Goal: Task Accomplishment & Management: Use online tool/utility

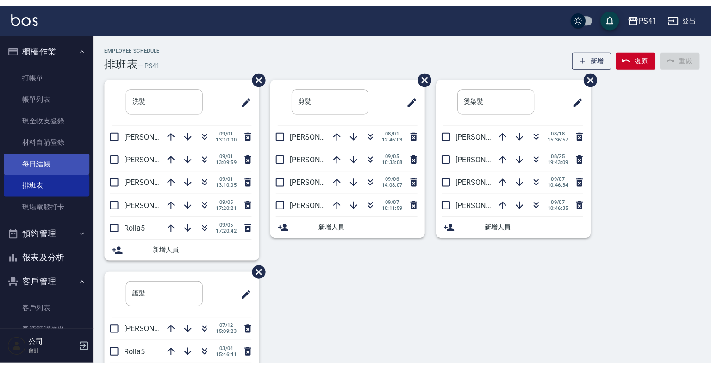
scroll to position [56, 0]
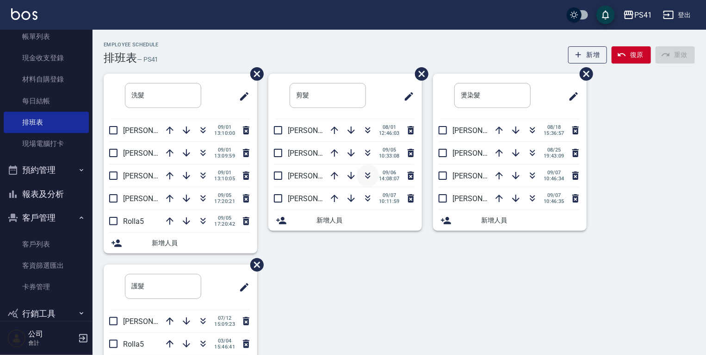
click at [368, 174] on icon "button" at bounding box center [368, 174] width 5 height 3
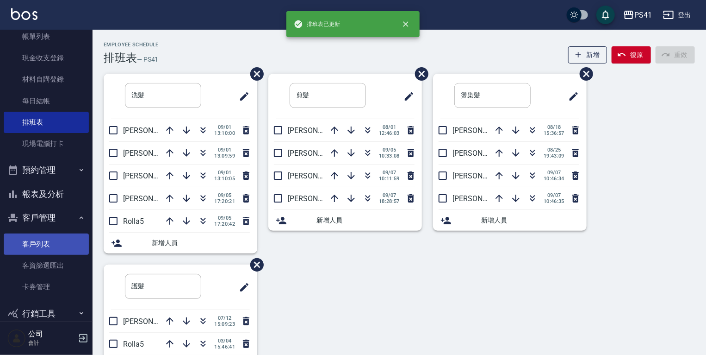
click at [30, 246] on link "客戶列表" at bounding box center [46, 243] width 85 height 21
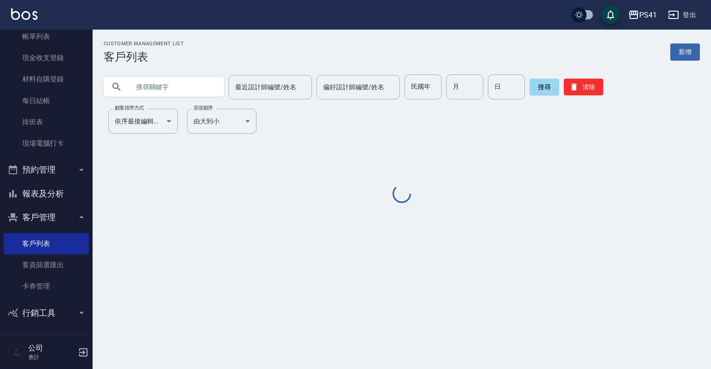
click at [145, 90] on input "text" at bounding box center [173, 87] width 87 height 25
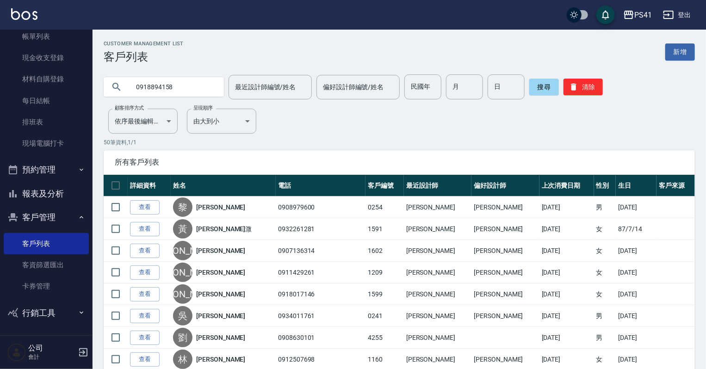
type input "0918894158"
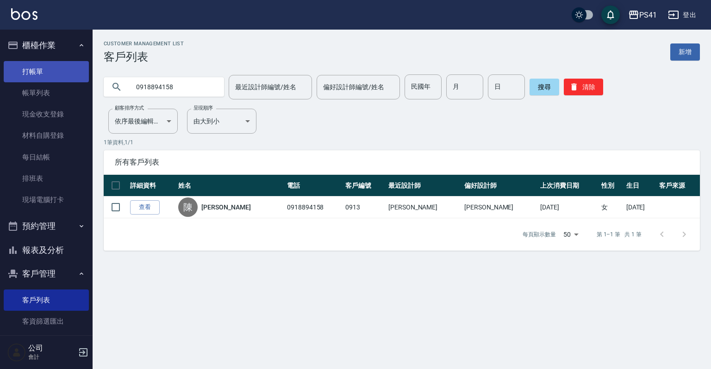
click at [52, 65] on link "打帳單" at bounding box center [46, 71] width 85 height 21
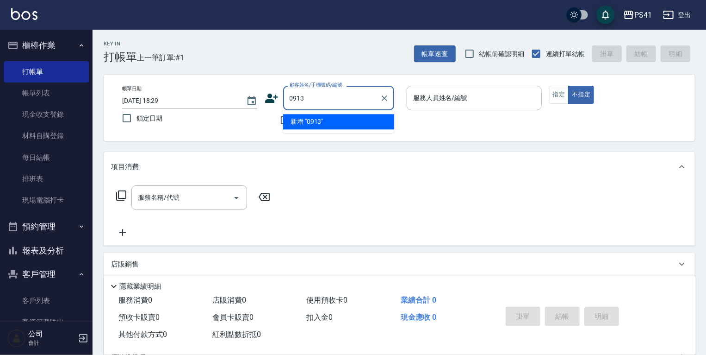
type input "0913"
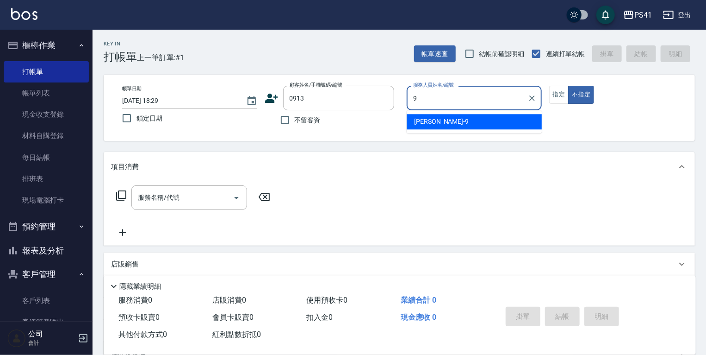
type input "白蕙瑄-9"
type button "false"
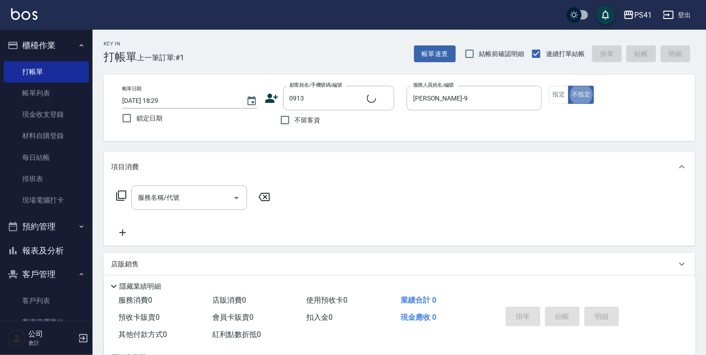
type input "陳安睫/0918894158/0913"
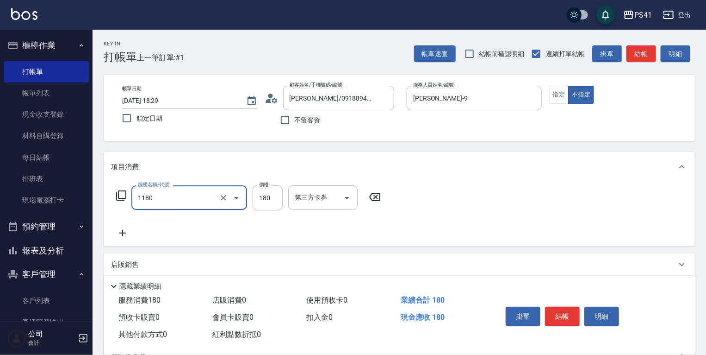
type input "洗髮(洗+剪不指定活動)(1180)"
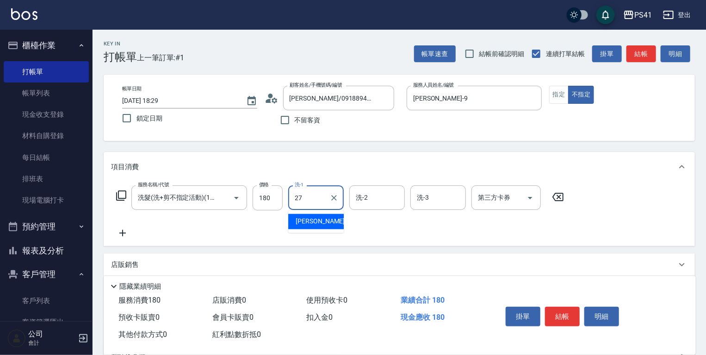
type input "佳佳-27"
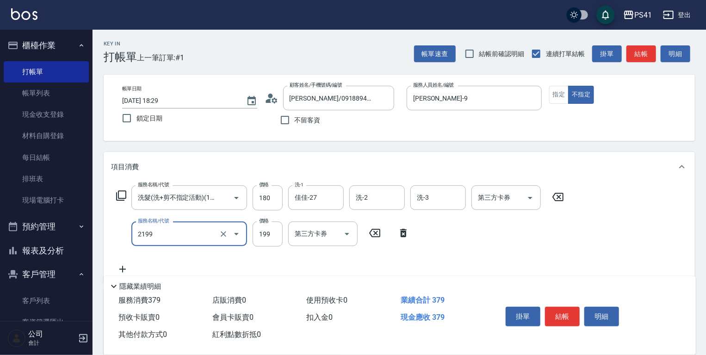
type input "不指定剪髮活動(2199)"
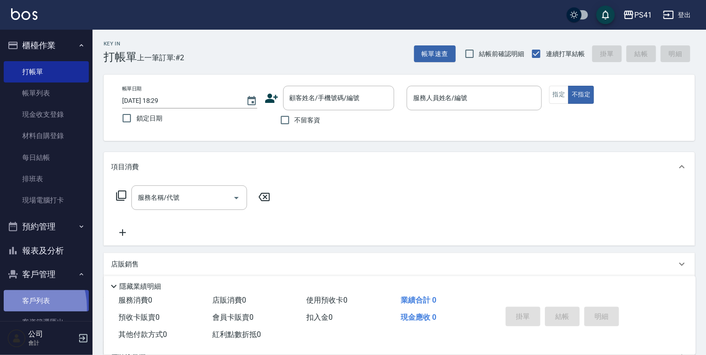
click at [15, 307] on link "客戶列表" at bounding box center [46, 300] width 85 height 21
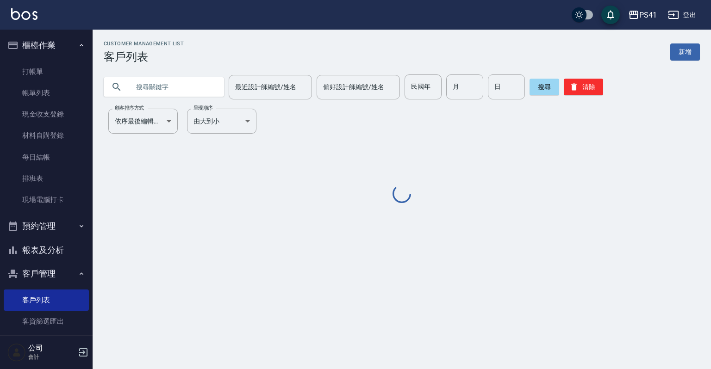
click at [172, 84] on input "text" at bounding box center [173, 87] width 87 height 25
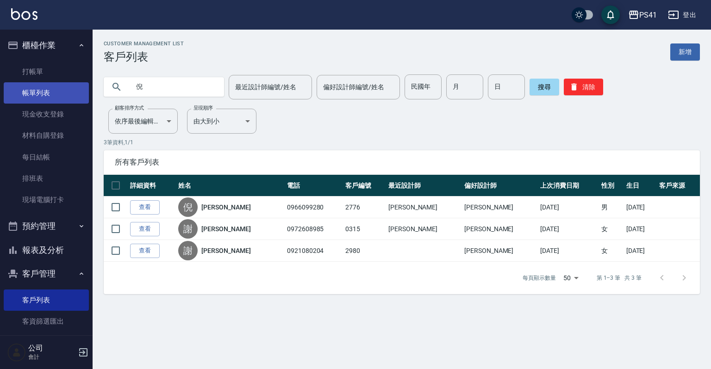
drag, startPoint x: 114, startPoint y: 88, endPoint x: 7, endPoint y: 84, distance: 106.6
click at [7, 85] on div "PS41 登出 櫃檯作業 打帳單 帳單列表 現金收支登錄 材料自購登錄 每日結帳 排班表 現場電腦打卡 預約管理 預約管理 單日預約紀錄 單週預約紀錄 報表及…" at bounding box center [355, 184] width 711 height 369
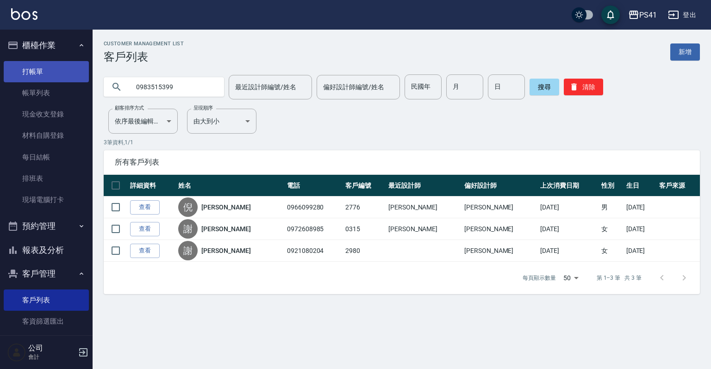
type input "0983515399"
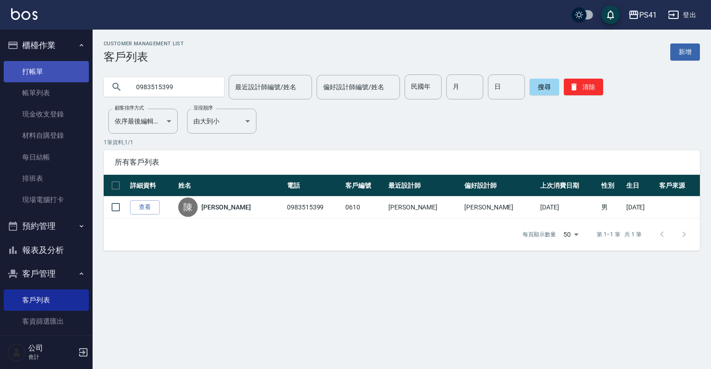
click at [69, 79] on link "打帳單" at bounding box center [46, 71] width 85 height 21
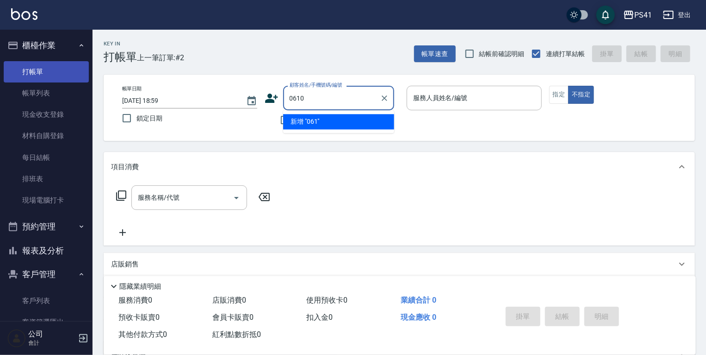
type input "0610"
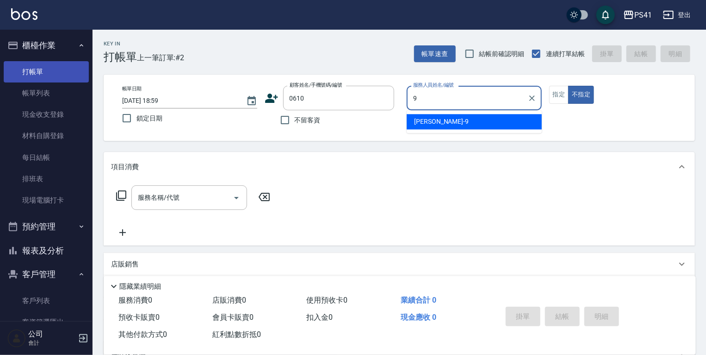
type input "白蕙瑄-9"
type button "false"
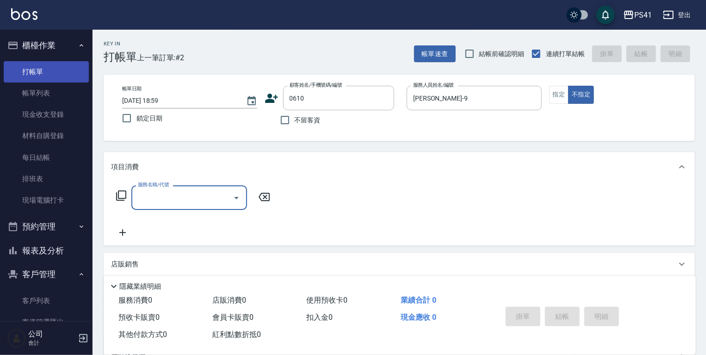
type input "陳柏融/0983515399/0610"
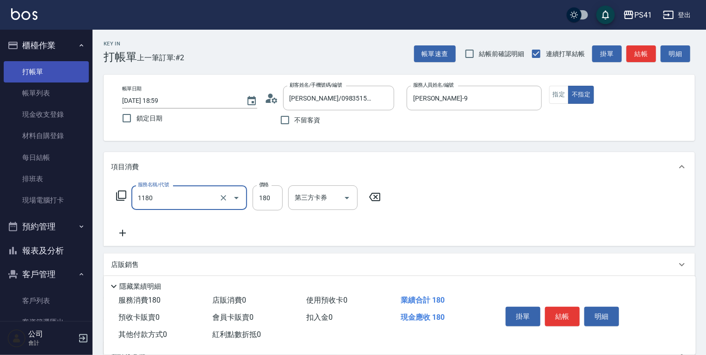
type input "洗髮(洗+剪不指定活動)(1180)"
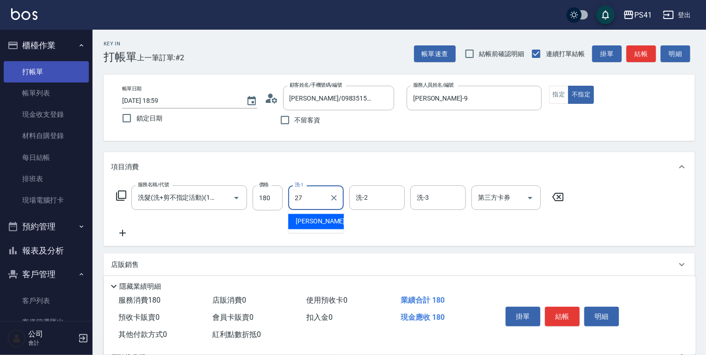
type input "佳佳-27"
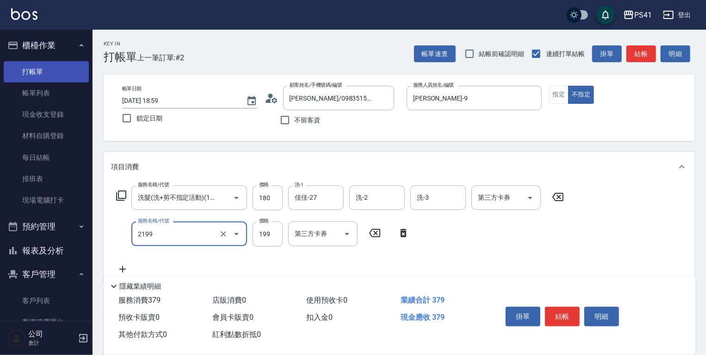
type input "不指定剪髮活動(2199)"
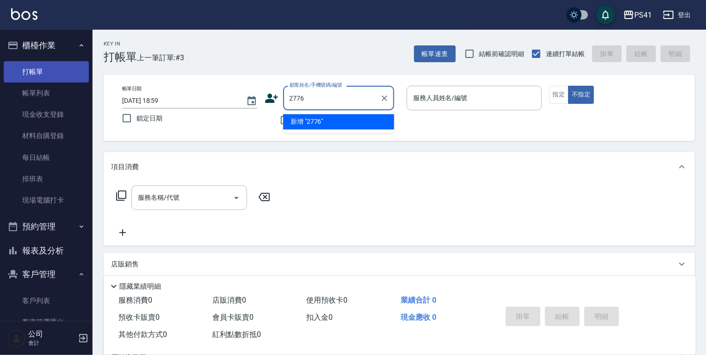
type input "2776"
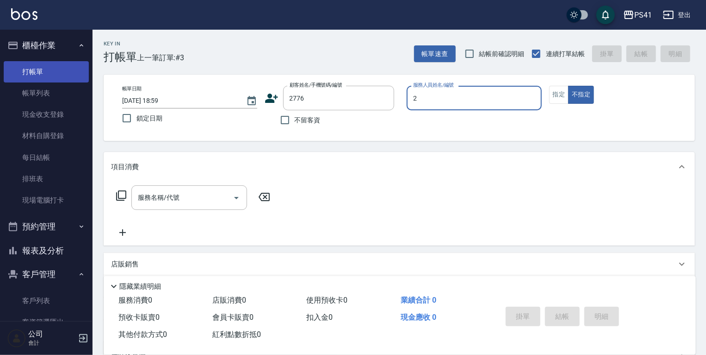
type input "謝淳蕙-2"
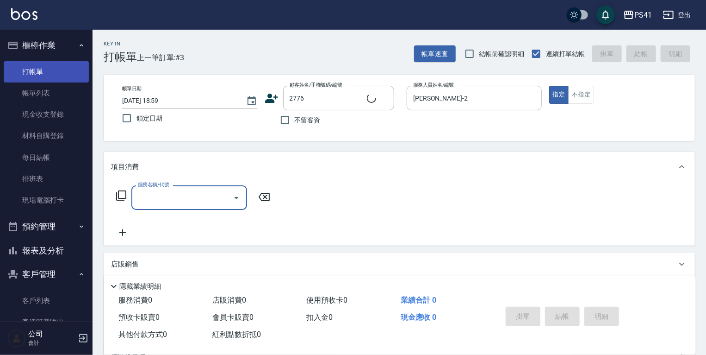
type input "倪瑄/0966099280/2776"
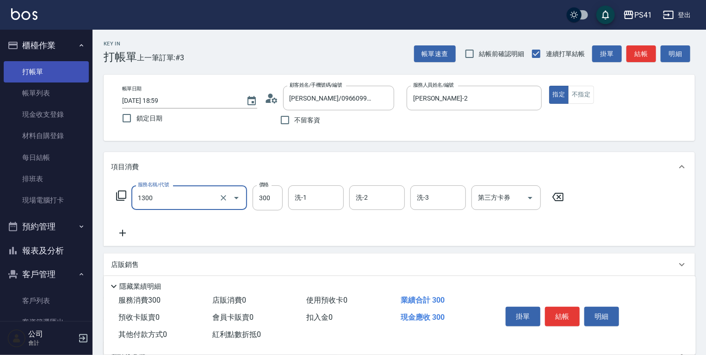
type input "洗髮300(1300)"
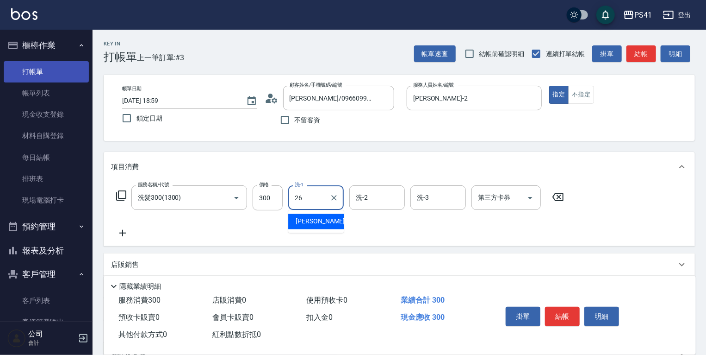
type input "溫佳惇-26"
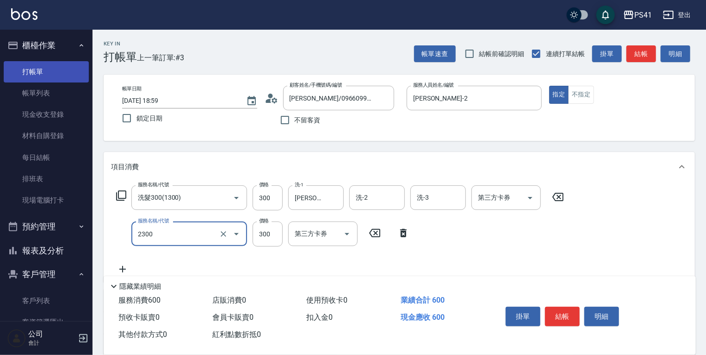
type input "剪髮(2300)"
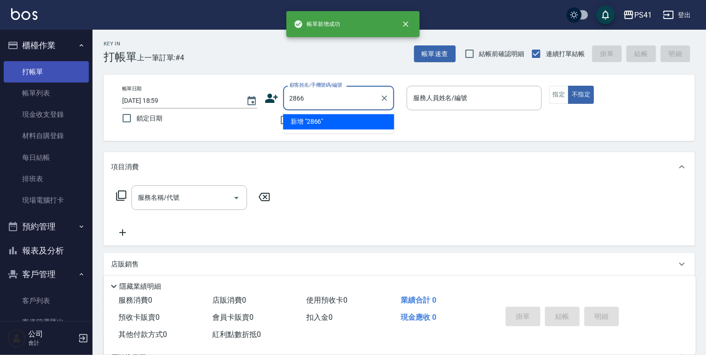
type input "2866"
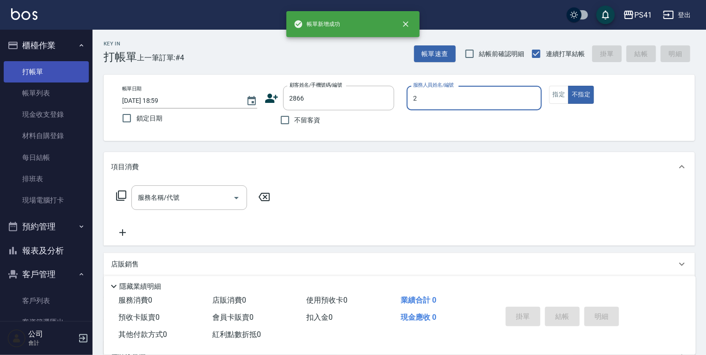
type input "謝淳蕙-2"
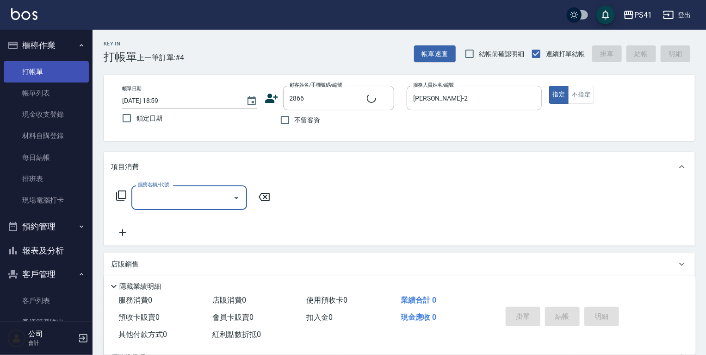
type input "1"
type input "范景雯/0938657011/2866"
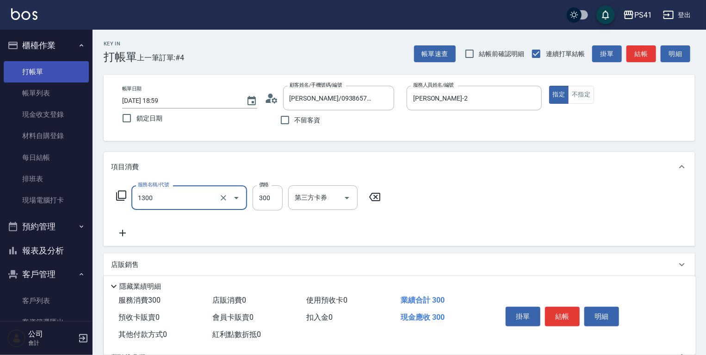
type input "洗髮300(1300)"
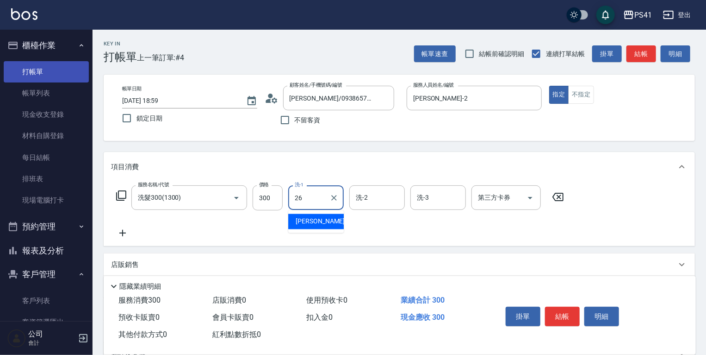
type input "溫佳惇-26"
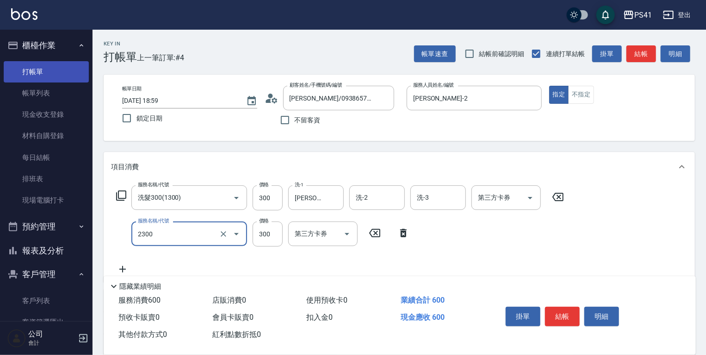
type input "剪髮(2300)"
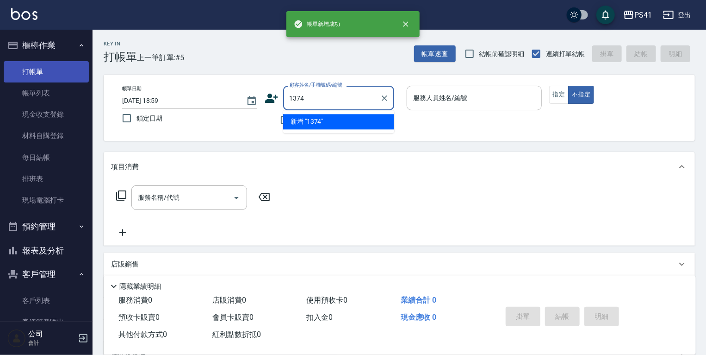
type input "1374"
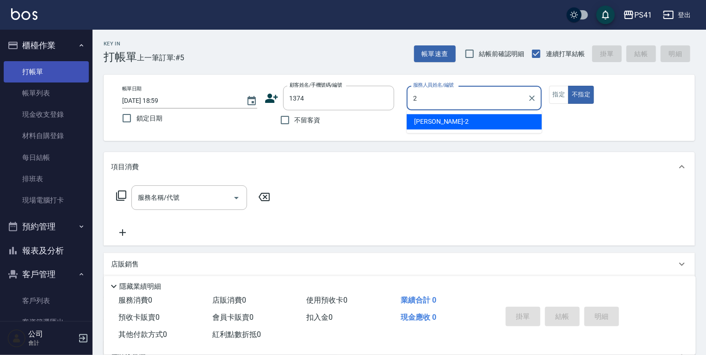
type input "謝淳蕙-2"
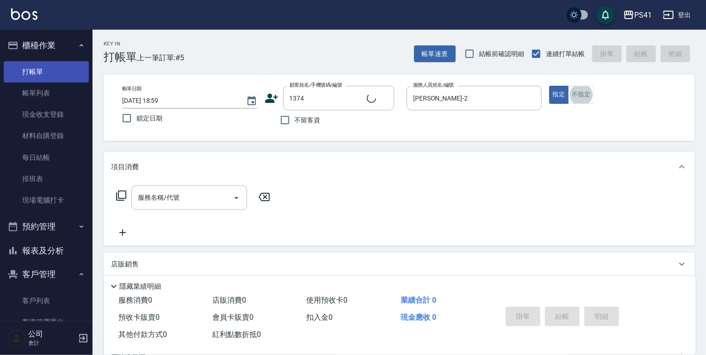
type input "韓惠珍/0920895520/1374"
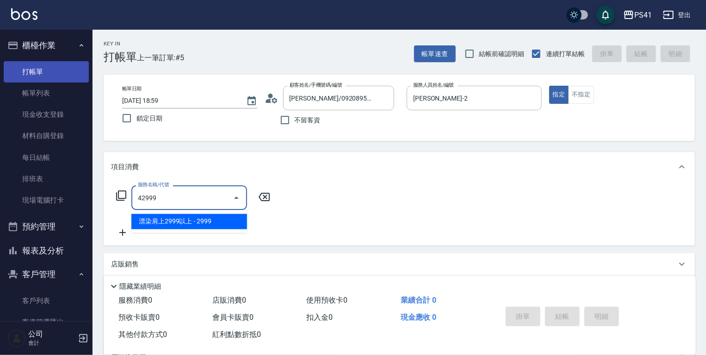
type input "漂染肩上2999以上(42999)"
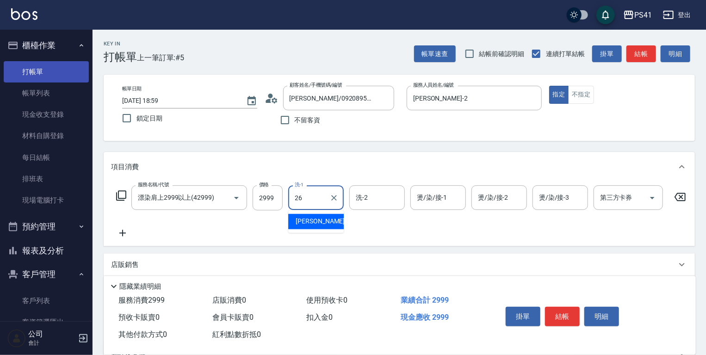
type input "溫佳惇-26"
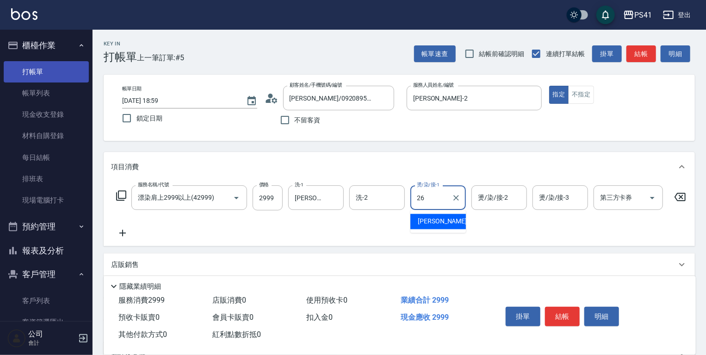
type input "溫佳惇-26"
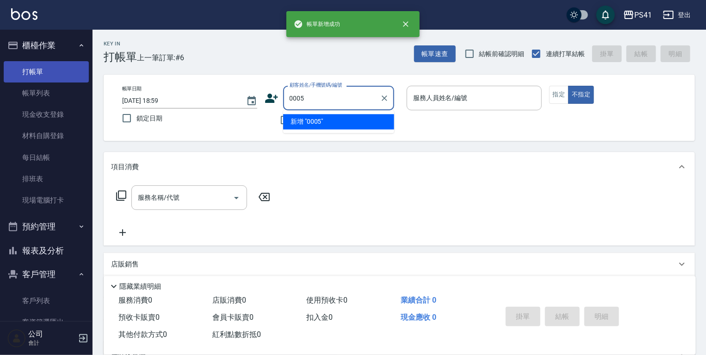
type input "0005"
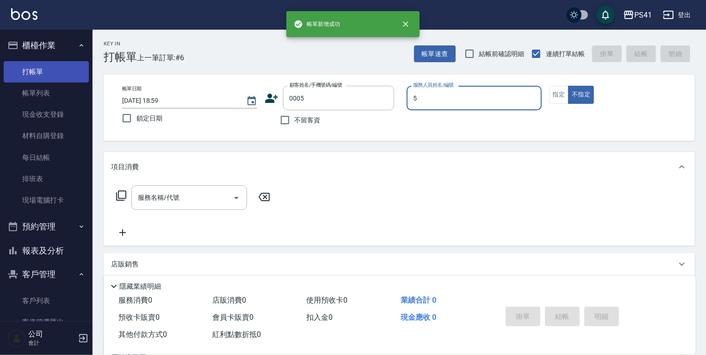
type input "Rolla-5"
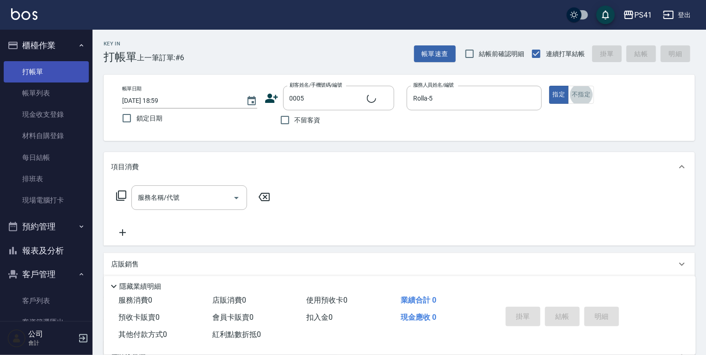
type input "蘿拉/0908663331/0005"
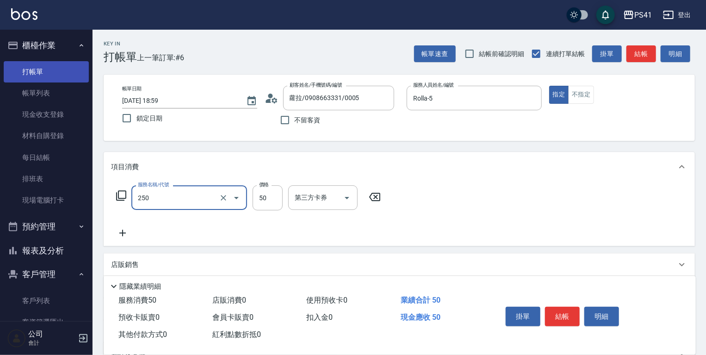
type input "剪瀏海(250)"
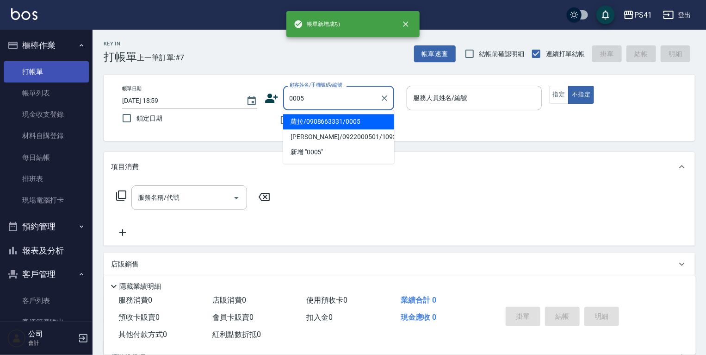
type input "蘿拉/0908663331/0005"
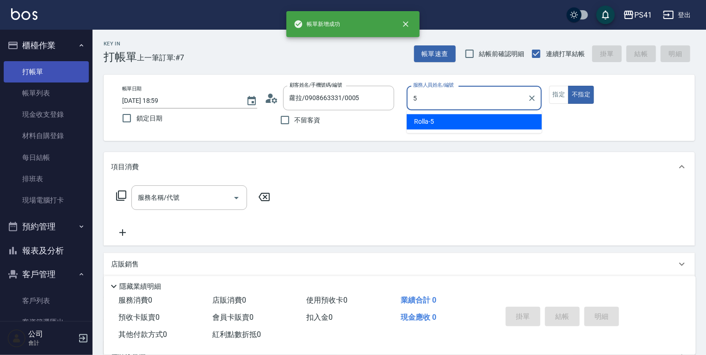
type input "Rolla-5"
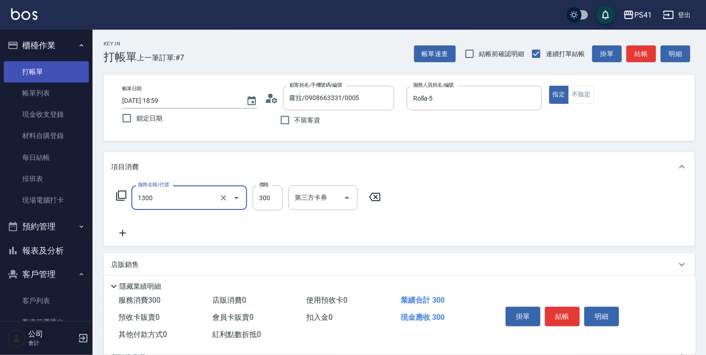
type input "洗髮300(1300)"
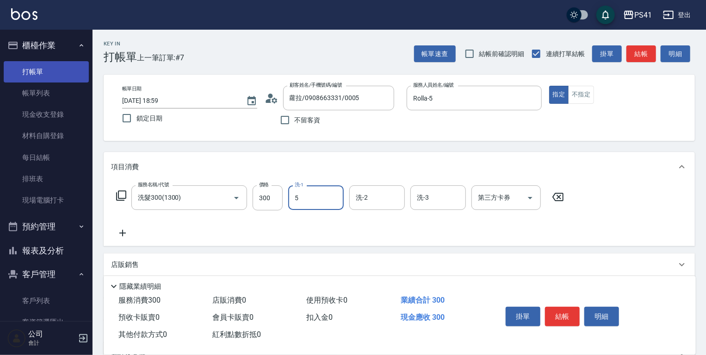
type input "Rolla-5"
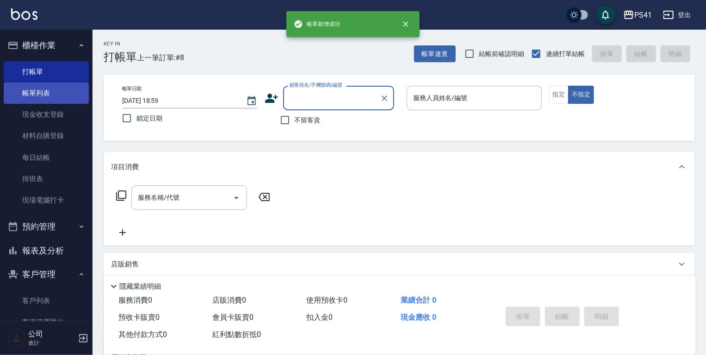
click at [7, 90] on link "帳單列表" at bounding box center [46, 92] width 85 height 21
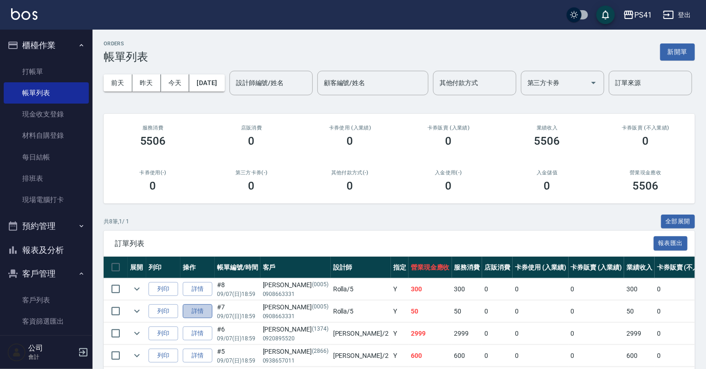
click at [206, 319] on link "詳情" at bounding box center [198, 312] width 30 height 14
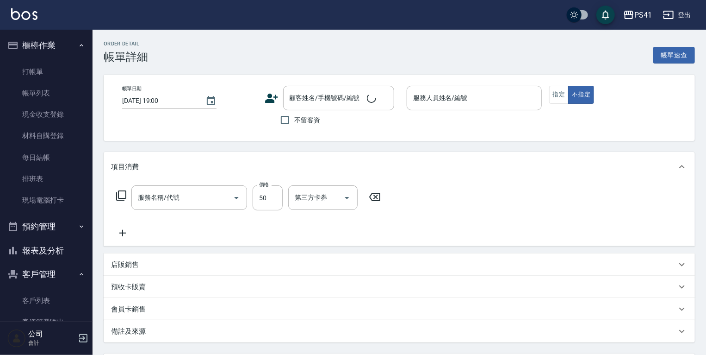
type input "2025/09/07 18:59"
type input "Rolla-5"
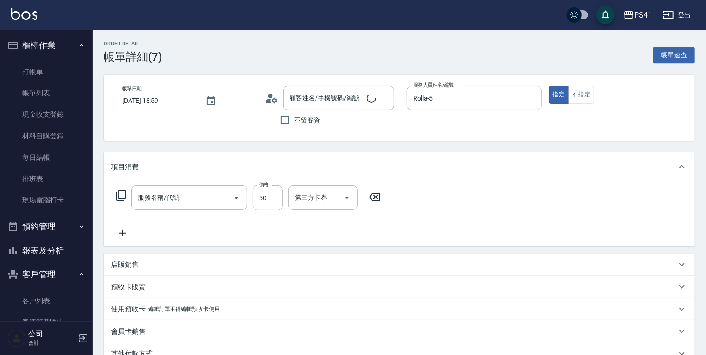
type input "剪瀏海(250)"
type input "蘿拉/0908663331/0005"
click at [219, 194] on button "Clear" at bounding box center [223, 197] width 13 height 13
type input "指定剪髮優惠(2250)"
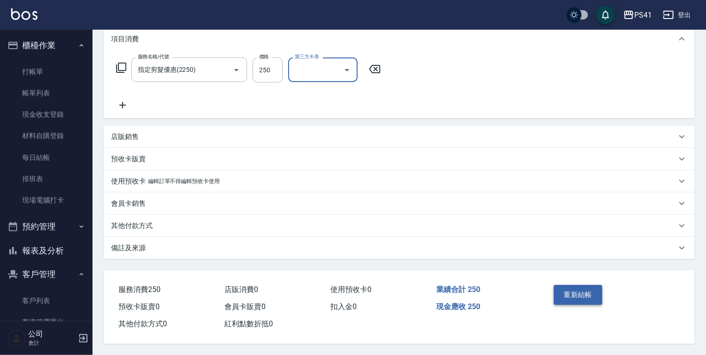
scroll to position [131, 0]
click at [584, 290] on button "重新結帳" at bounding box center [578, 294] width 49 height 19
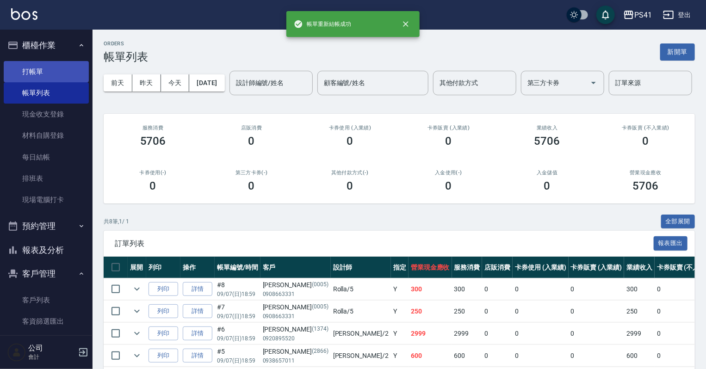
click at [41, 70] on link "打帳單" at bounding box center [46, 71] width 85 height 21
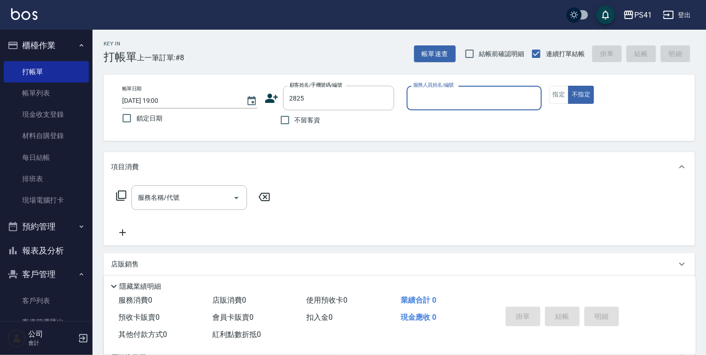
type input "游碧/0952051883/2825"
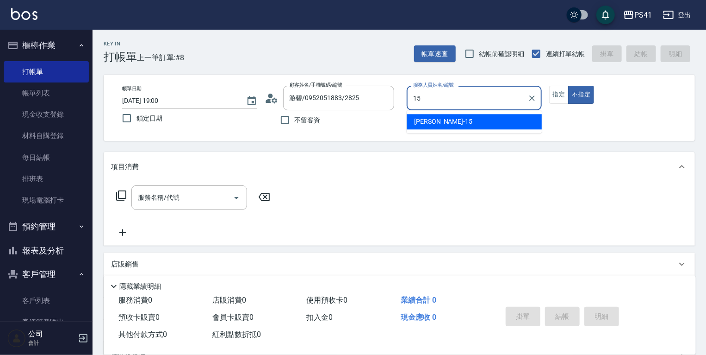
type input "李靜芳-15"
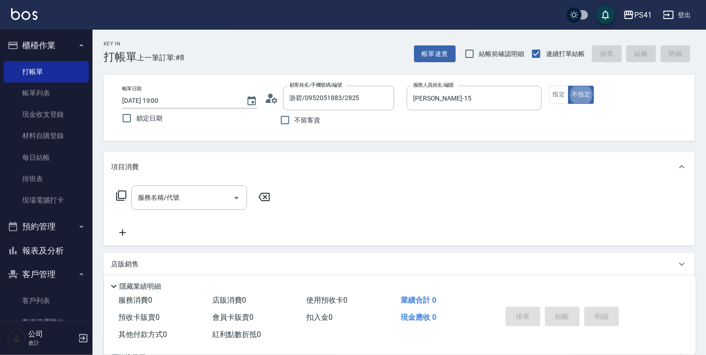
type button "false"
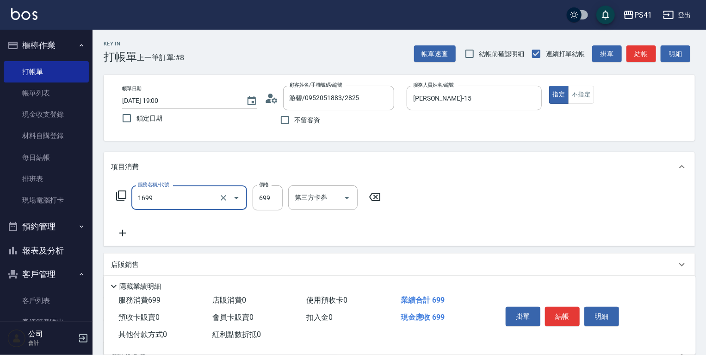
type input "純粹植淨控油SPA洗髮699(1699)"
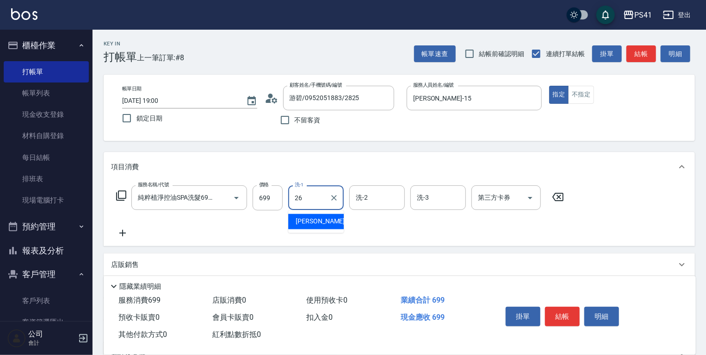
type input "溫佳惇-26"
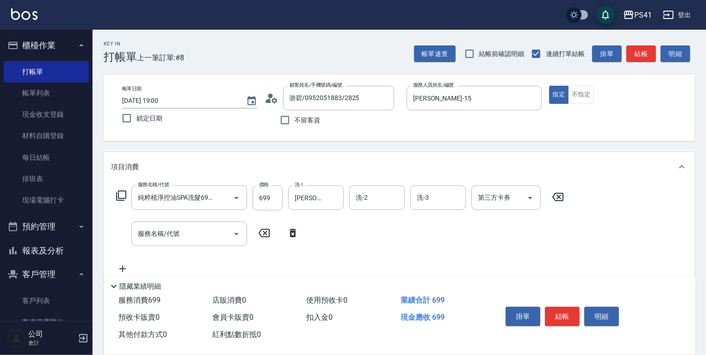
click at [170, 228] on div "服務名稱/代號 服務名稱/代號" at bounding box center [189, 233] width 116 height 25
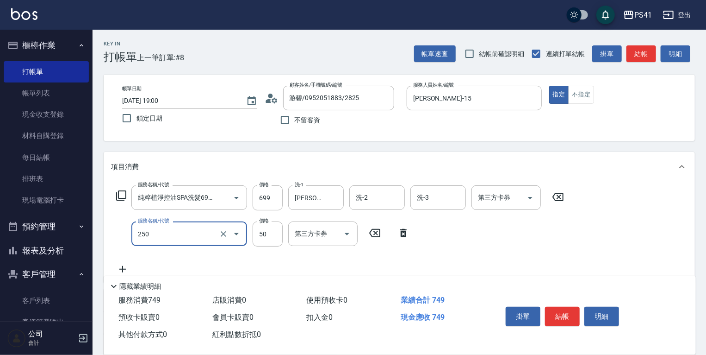
type input "剪瀏海(250)"
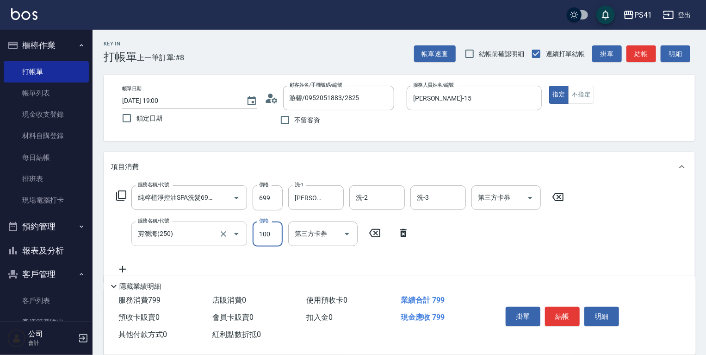
type input "100"
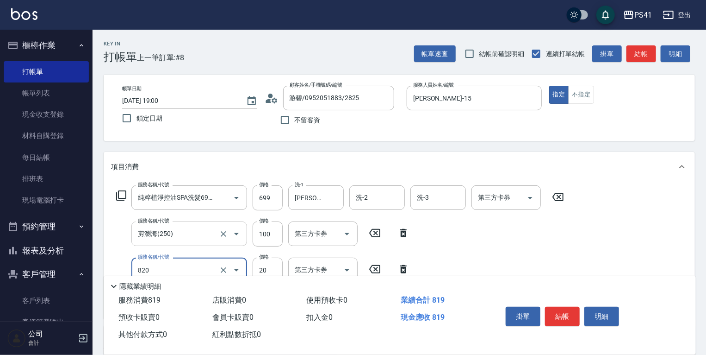
type input "潤絲(820)"
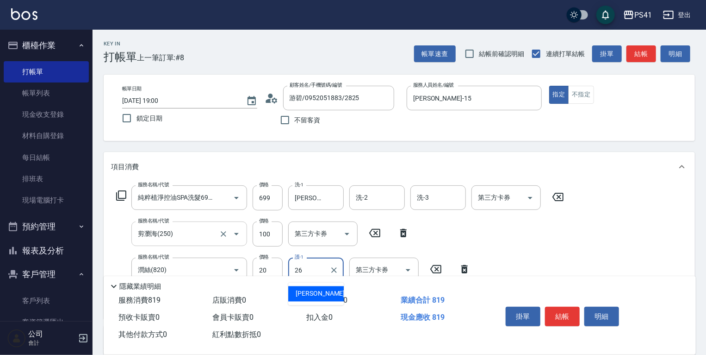
type input "溫佳惇-26"
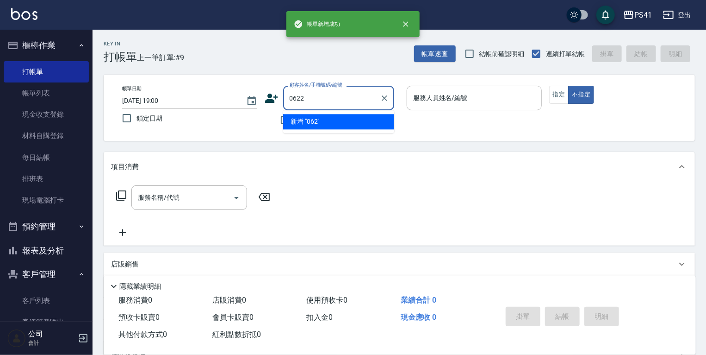
type input "0622"
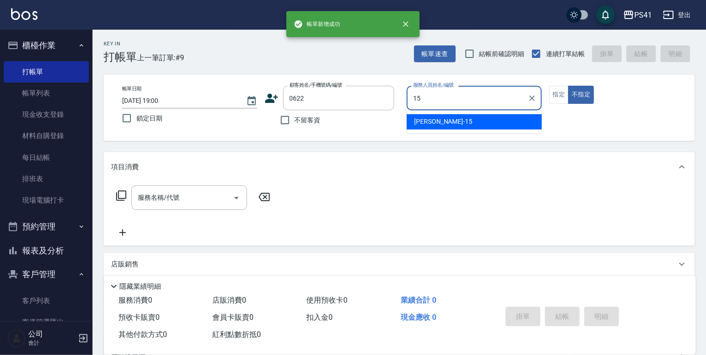
type input "李靜芳-15"
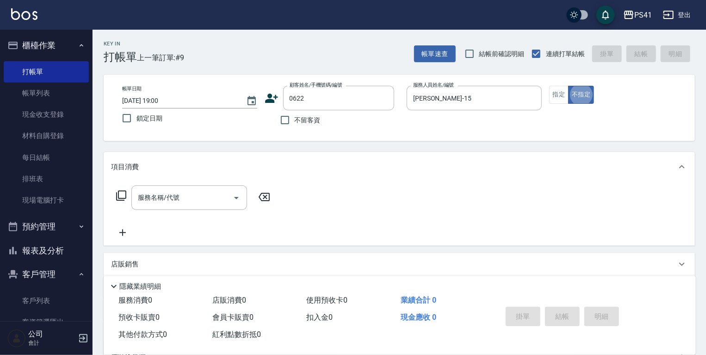
type input "黃友瑄/0920421327/0622"
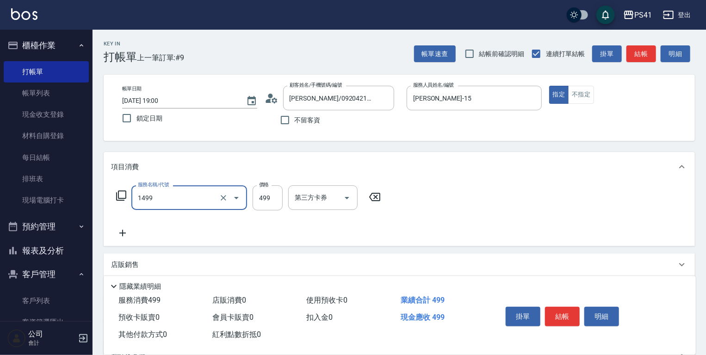
type input "活氧毛囊淨化髮浴(1499)"
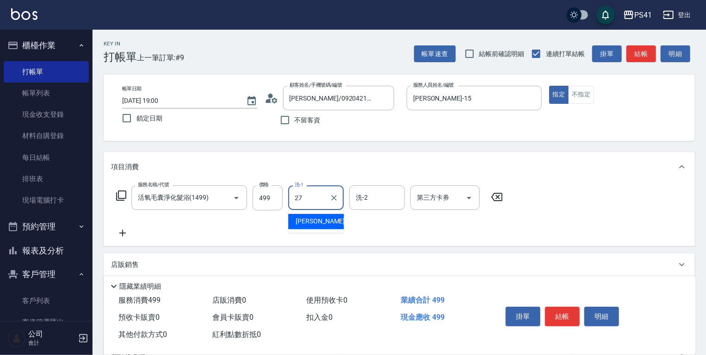
type input "佳佳-27"
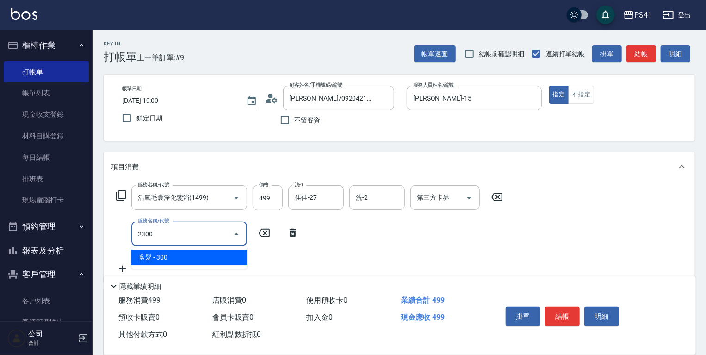
type input "剪髮(2300)"
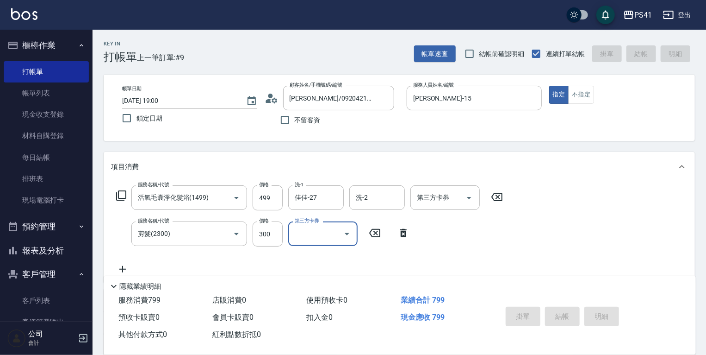
type input "2025/09/07 19:01"
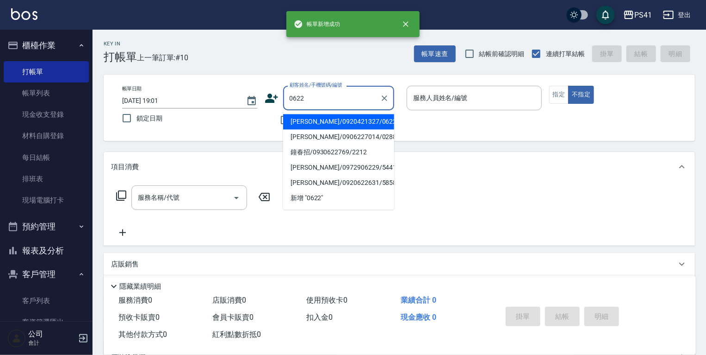
type input "黃友瑄/0920421327/0622"
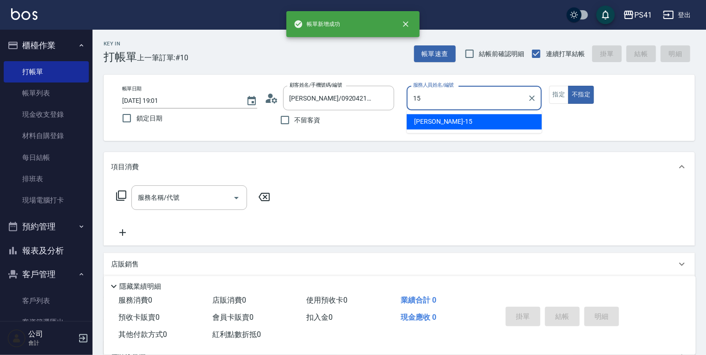
type input "李靜芳-15"
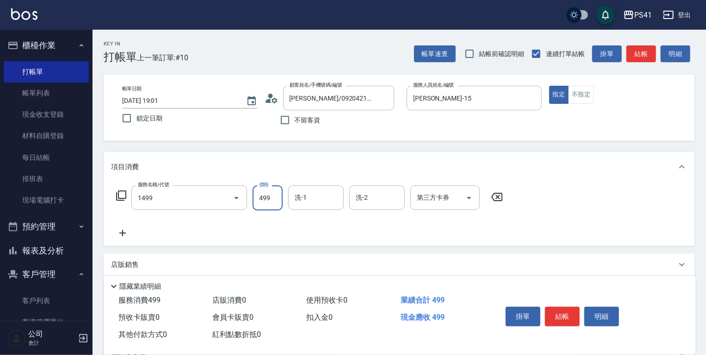
type input "活氧毛囊淨化髮浴(1499)"
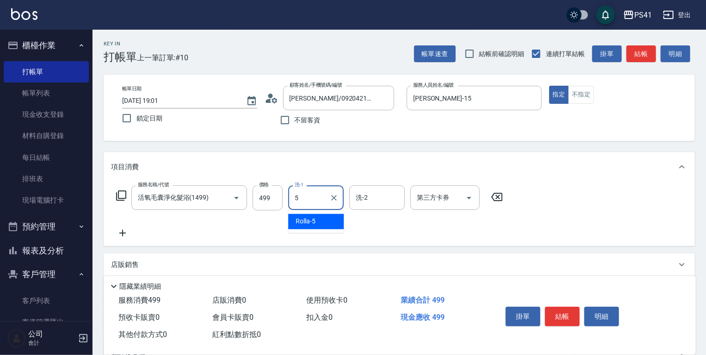
type input "Rolla-5"
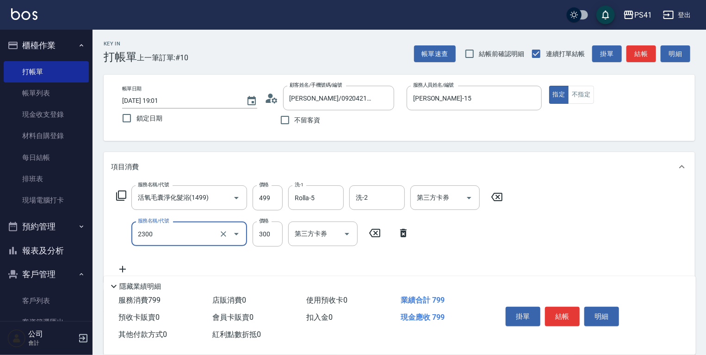
type input "剪髮(2300)"
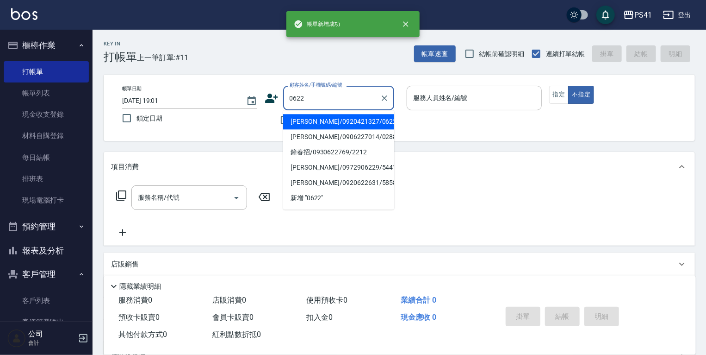
type input "黃友瑄/0920421327/0622"
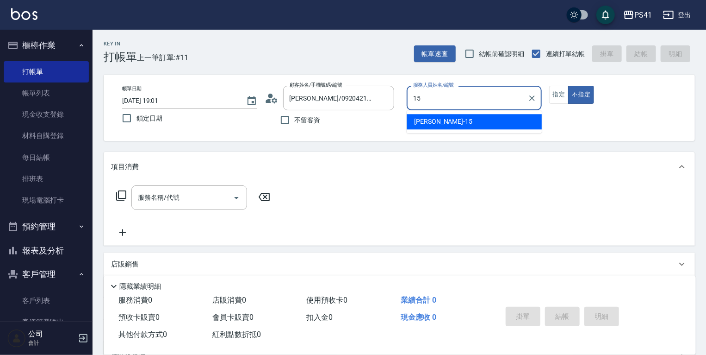
type input "李靜芳-15"
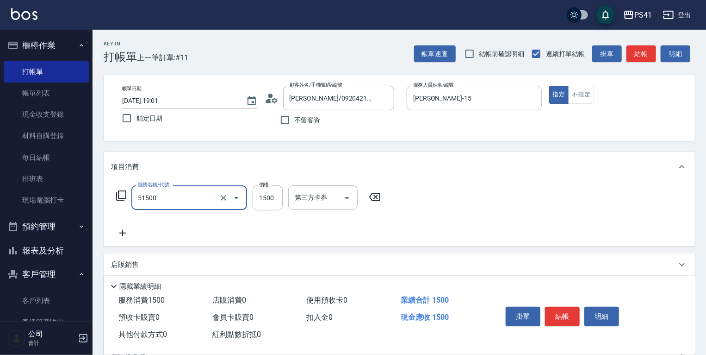
type input "原價1201~1500護髮(51500)"
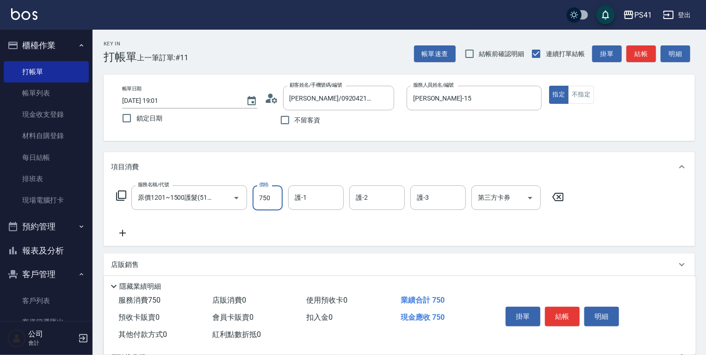
type input "750"
type input "Rolla-5"
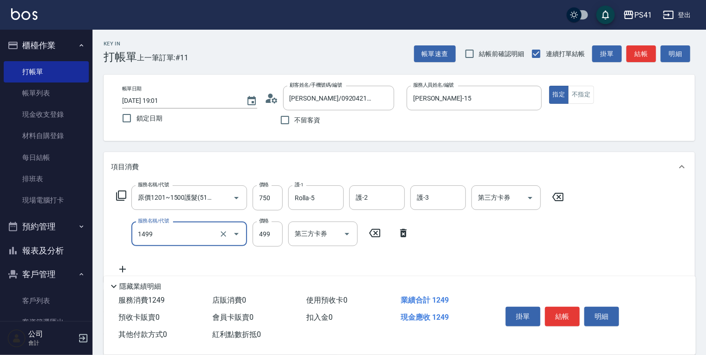
type input "活氧毛囊淨化髮浴(1499)"
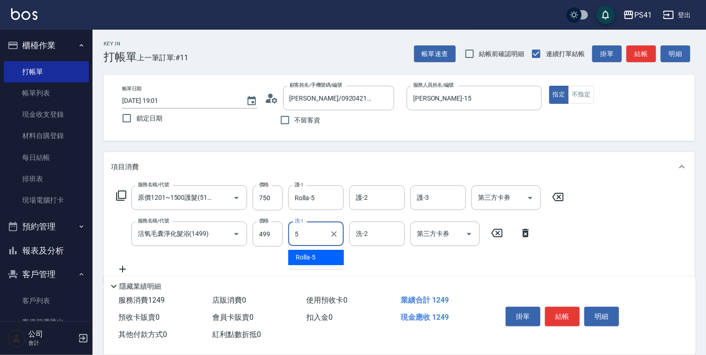
type input "Rolla-5"
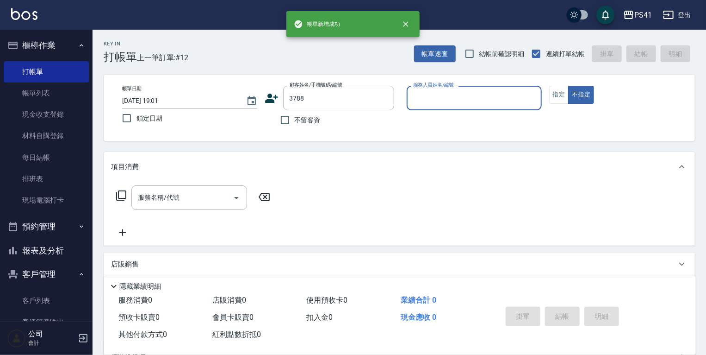
type input "3788"
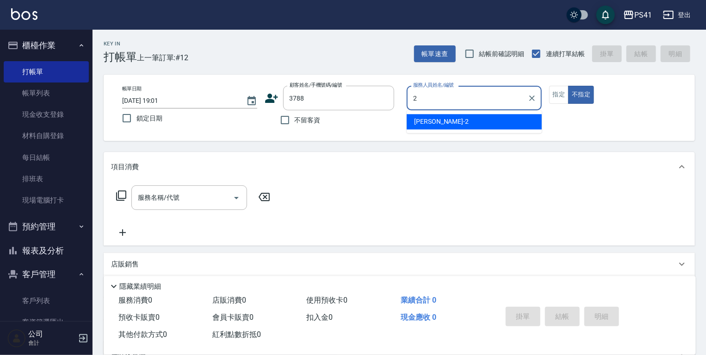
type input "謝淳蕙-2"
type input "范家瑜/0933839788/3788"
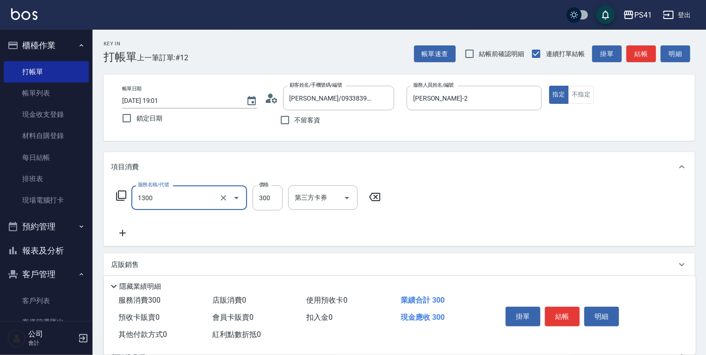
type input "洗髮300(1300)"
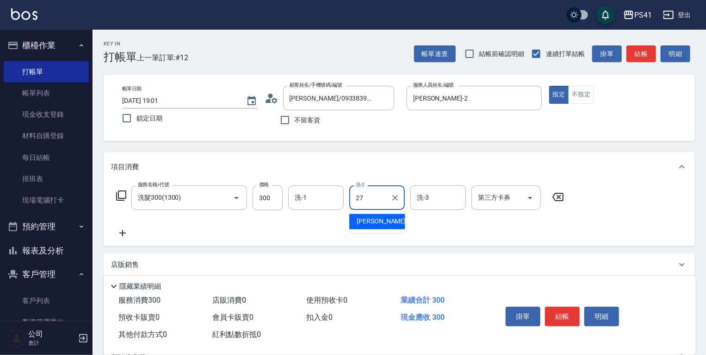
type input "佳佳-27"
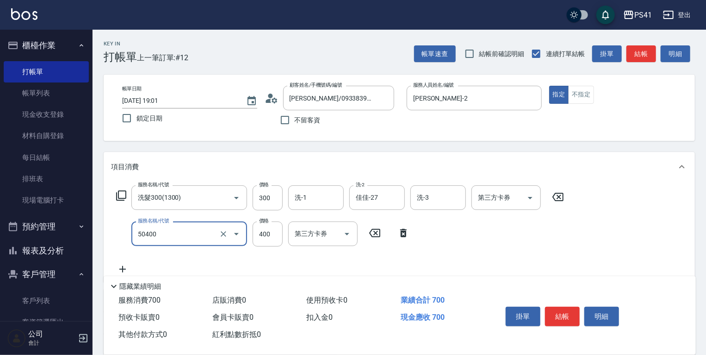
type input "原價1~400護髮(50400)"
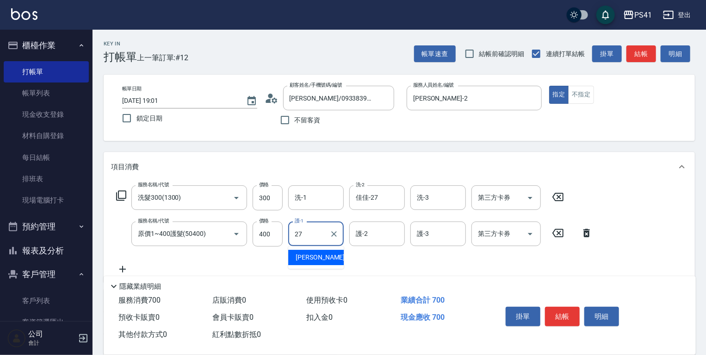
type input "佳佳-27"
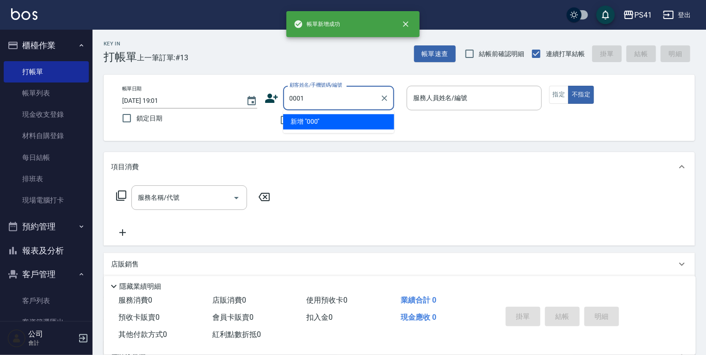
type input "0001"
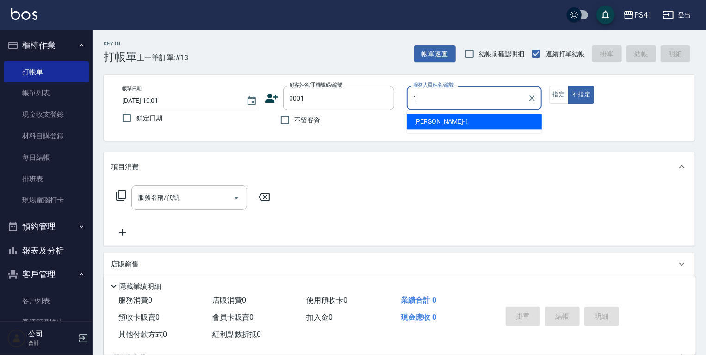
type input "柯易廷-1"
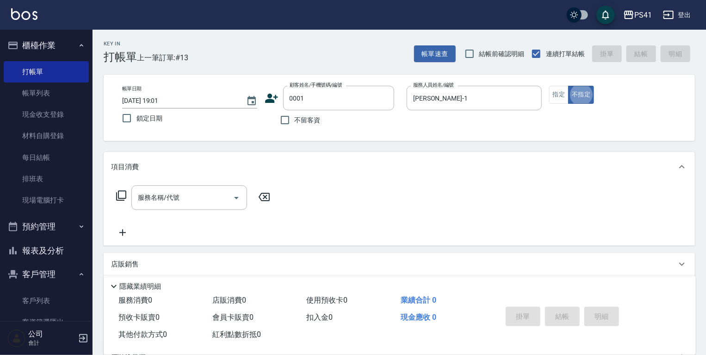
type input "pingu/1_pingu/0001"
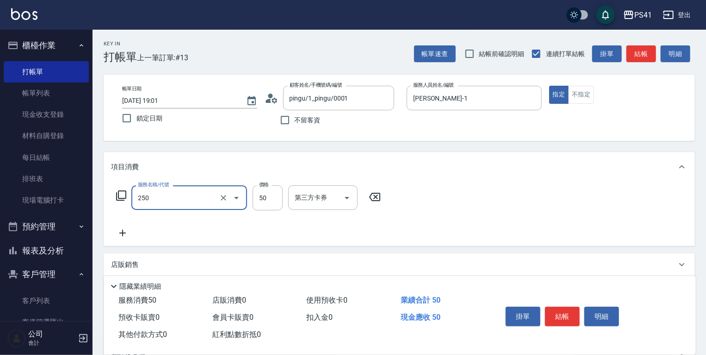
type input "剪瀏海(250)"
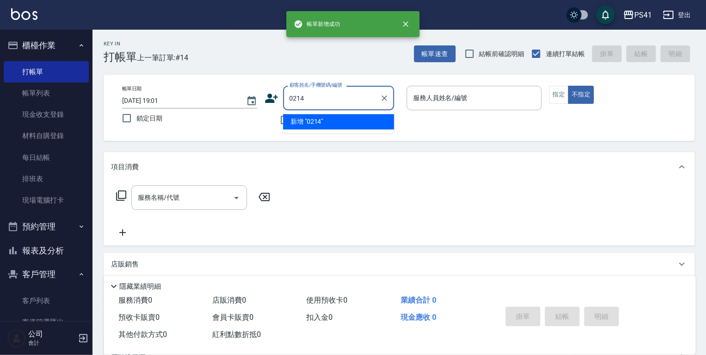
type input "0214"
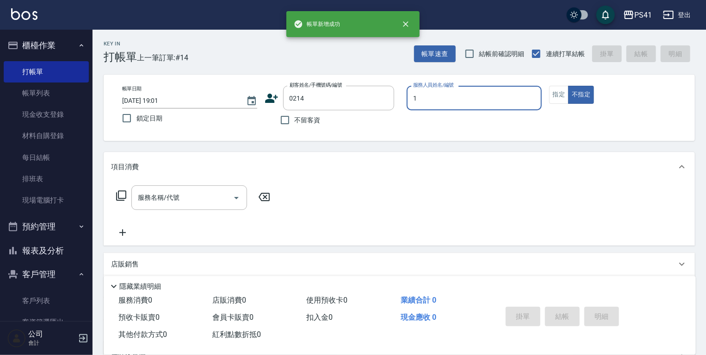
type input "15"
type input "郭歷聰/0937008664/0214"
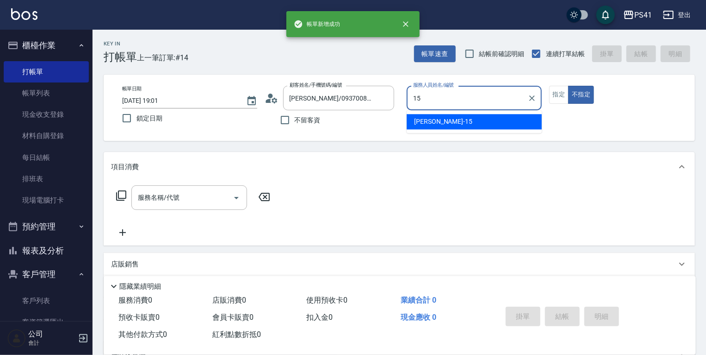
type input "李靜芳-15"
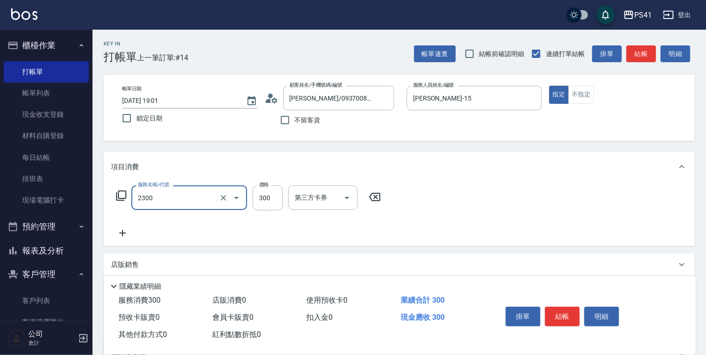
type input "剪髮(2300)"
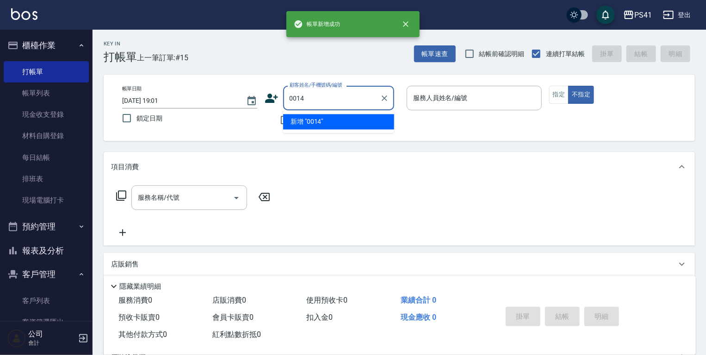
type input "0014"
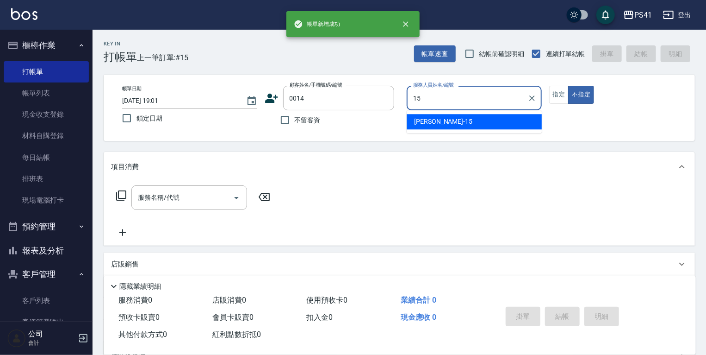
type input "李靜芳-15"
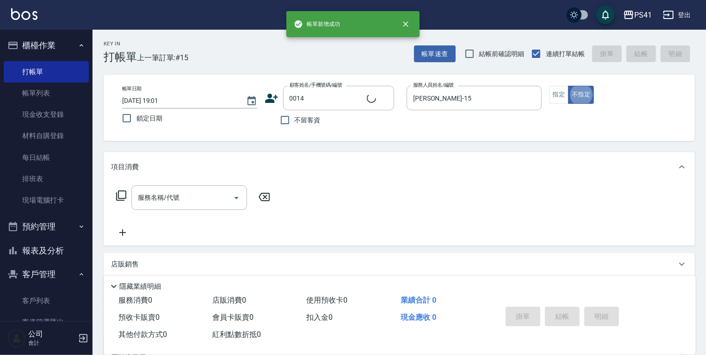
type input "李佳如/0932325039/0014"
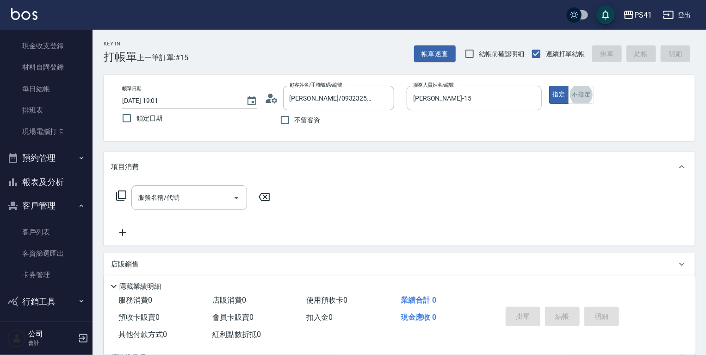
scroll to position [71, 0]
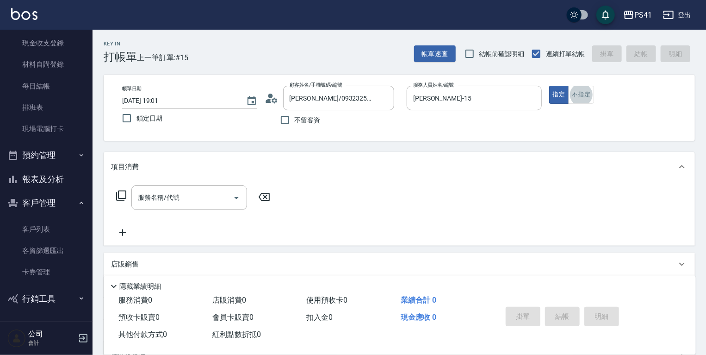
click at [120, 259] on p "店販銷售" at bounding box center [125, 264] width 28 height 10
type input "李靜芳-15"
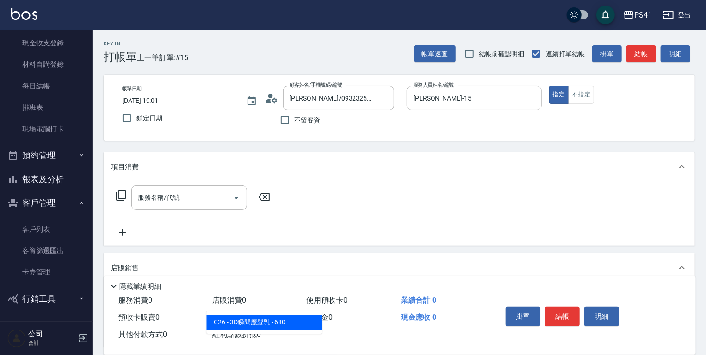
type input "3D瞬間魔髮乳"
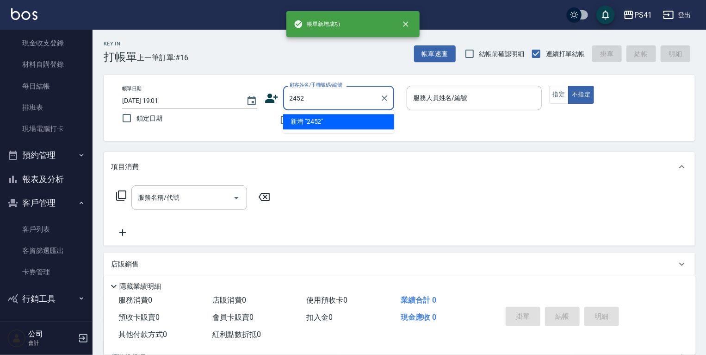
type input "2452"
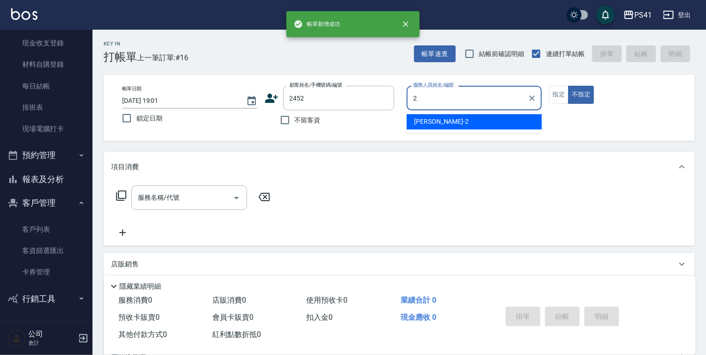
type input "謝淳蕙-2"
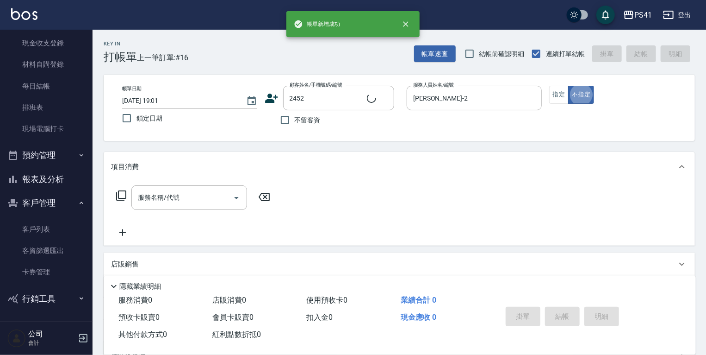
type input "羅小萍/0908725820/2452"
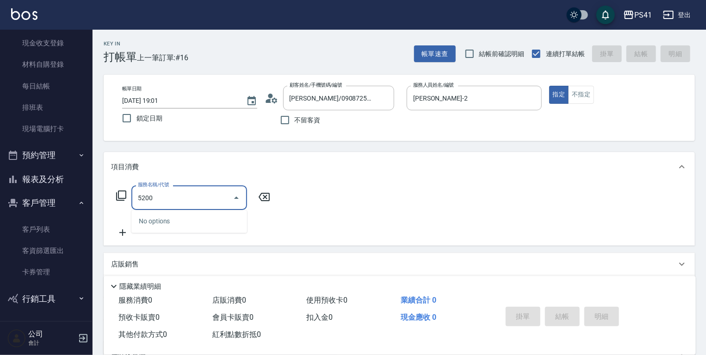
type input "52000"
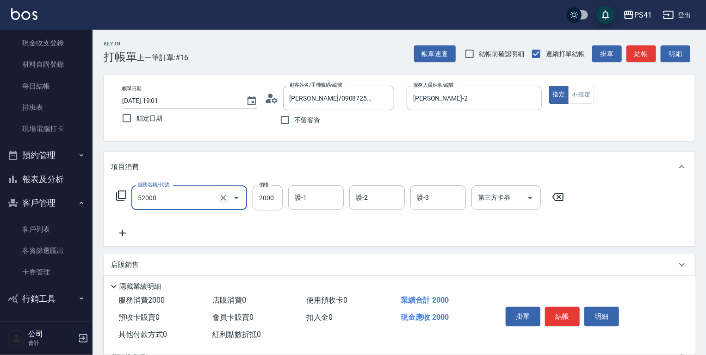
click at [222, 196] on icon "Clear" at bounding box center [224, 198] width 6 height 6
type input "2000以上染髮(42000)"
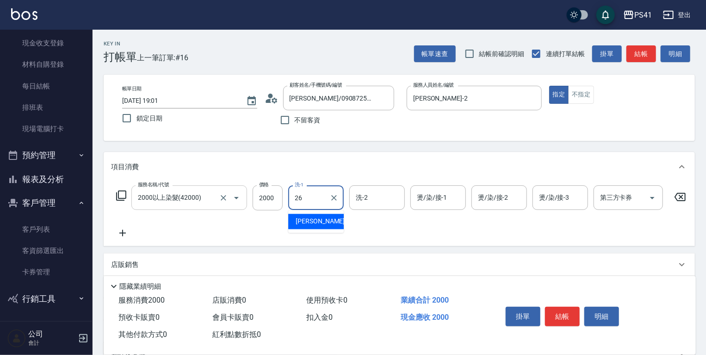
type input "溫佳惇-26"
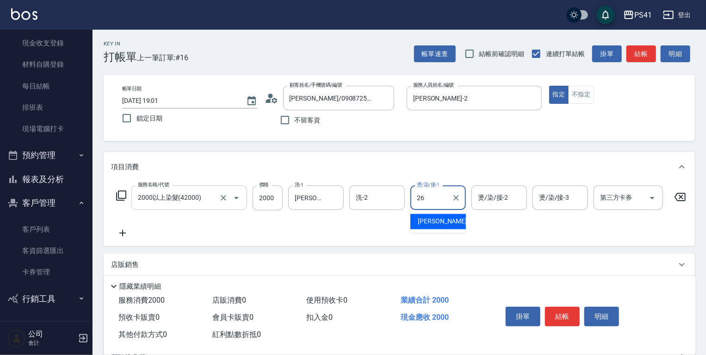
type input "溫佳惇-26"
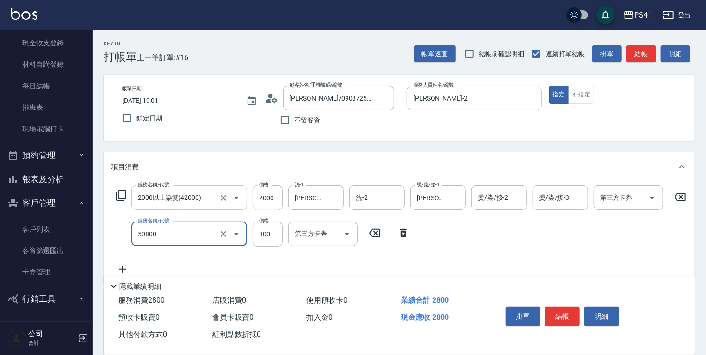
type input "原價401~800護髮(50800)"
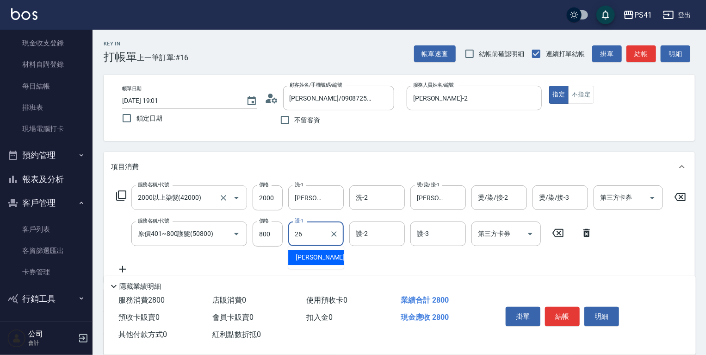
type input "溫佳惇-26"
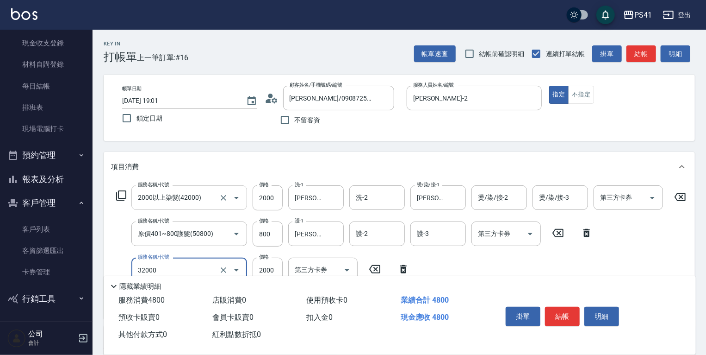
type input "2000以上燙髮(32000)"
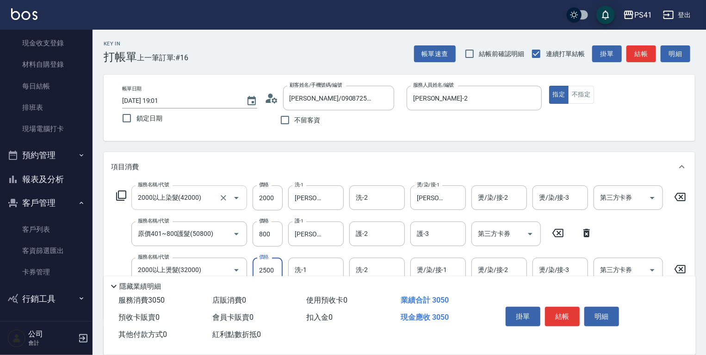
type input "2500"
type input "溫佳惇-26"
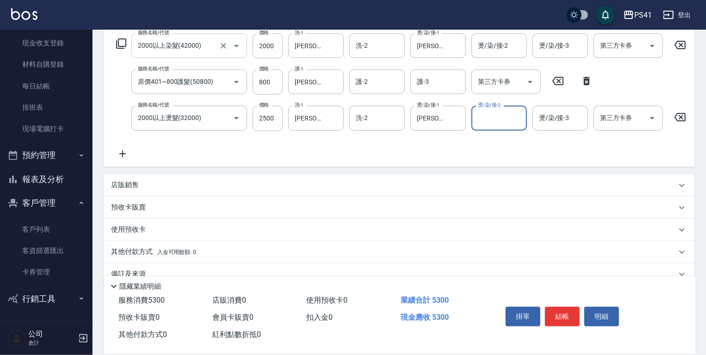
scroll to position [175, 0]
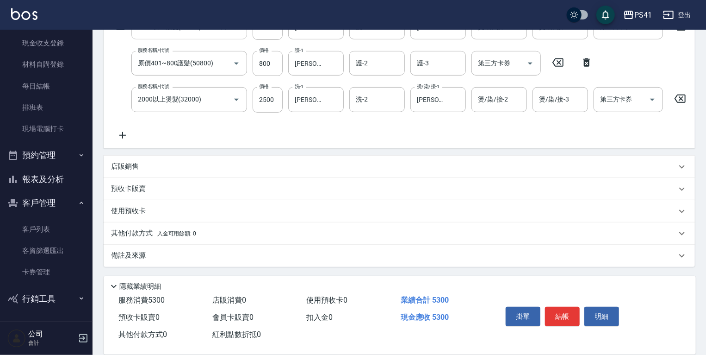
click at [217, 239] on div "其他付款方式 入金可用餘額: 0" at bounding box center [400, 233] width 592 height 22
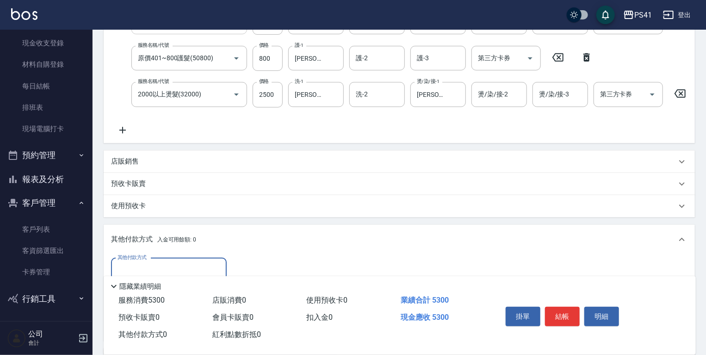
scroll to position [0, 0]
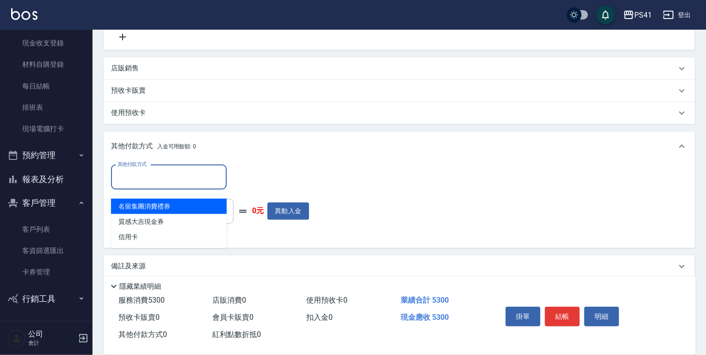
click at [183, 181] on input "其他付款方式" at bounding box center [168, 177] width 107 height 16
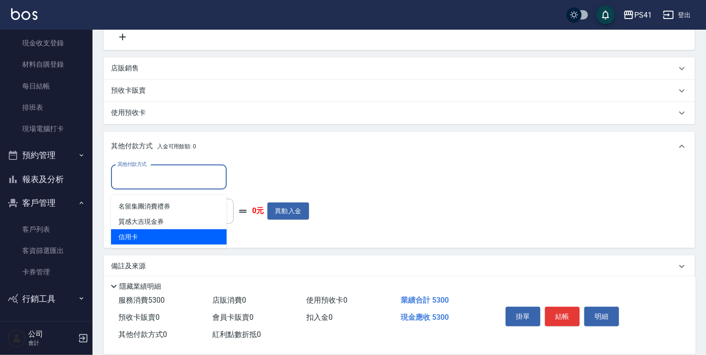
drag, startPoint x: 175, startPoint y: 236, endPoint x: 181, endPoint y: 235, distance: 6.0
click at [175, 236] on span "信用卡" at bounding box center [169, 236] width 116 height 15
type input "信用卡"
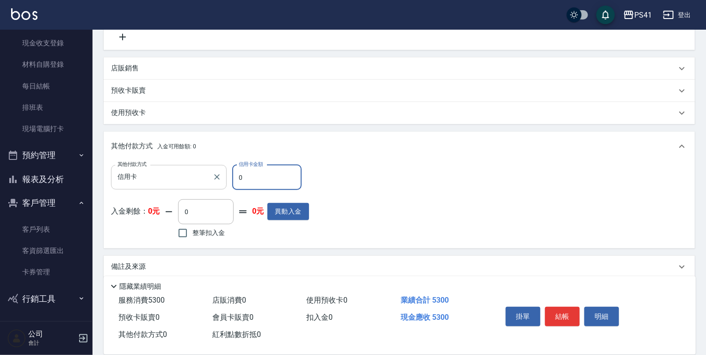
drag, startPoint x: 269, startPoint y: 185, endPoint x: 138, endPoint y: 185, distance: 130.6
click at [138, 185] on div "其他付款方式 信用卡 其他付款方式 信用卡金額 0 信用卡金額" at bounding box center [210, 177] width 198 height 25
type input "5300"
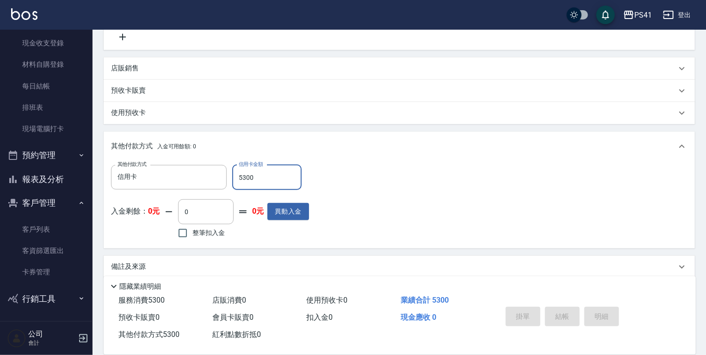
type input "2025/09/07 19:02"
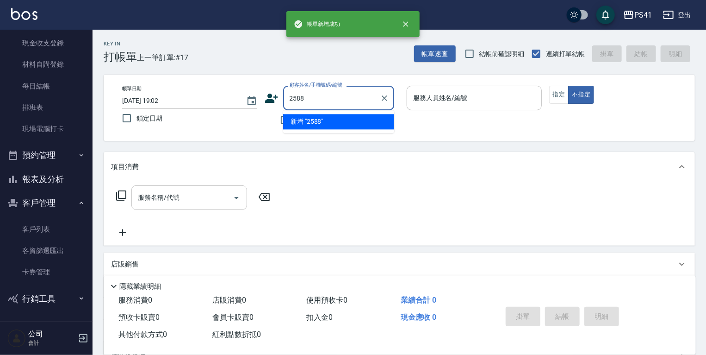
type input "2588"
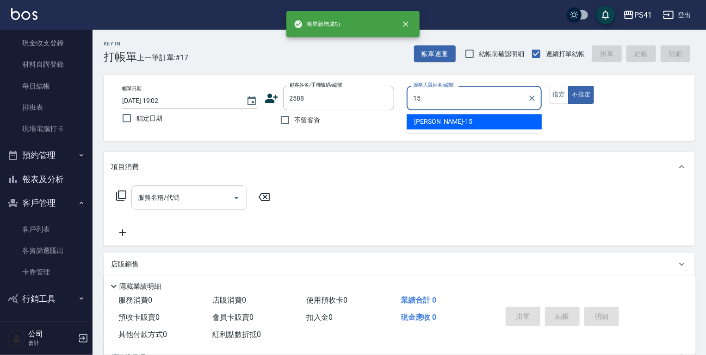
type input "李靜芳-15"
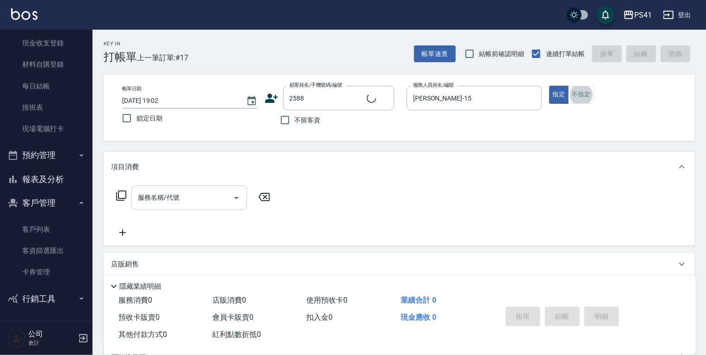
type input "林家名/0919595569/2588"
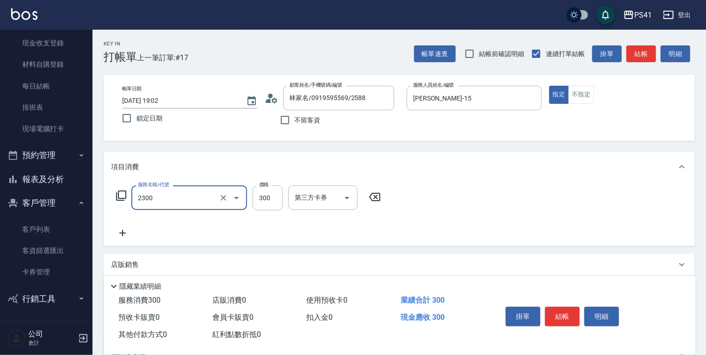
type input "剪髮(2300)"
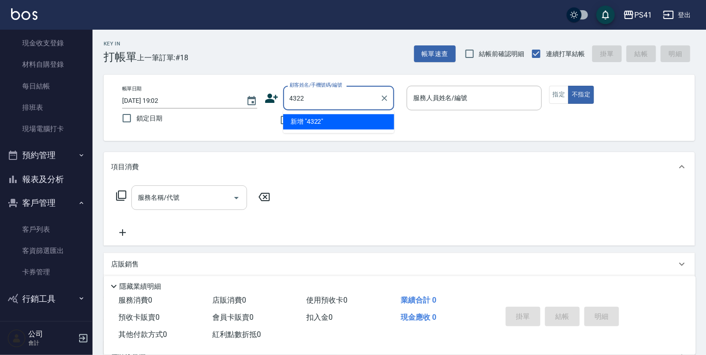
type input "4322"
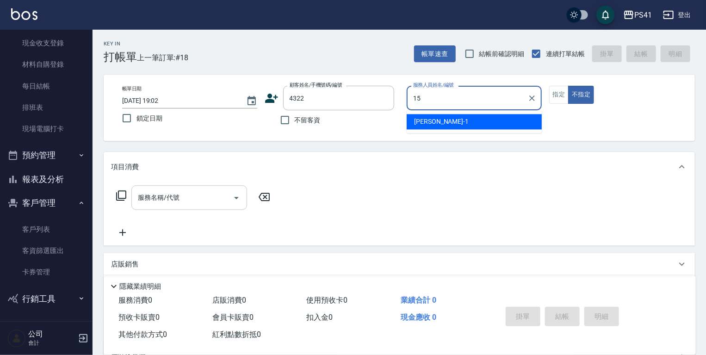
type input "李靜芳-15"
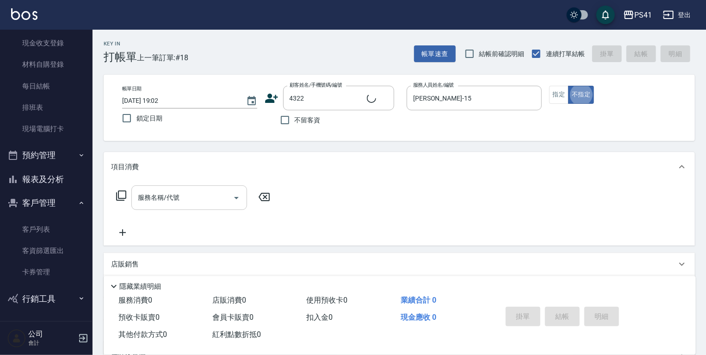
type input "宋佩娟/0933838730/4322"
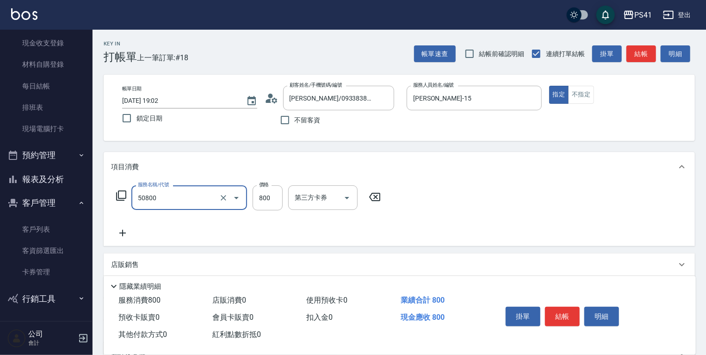
type input "原價401~800護髮(50800)"
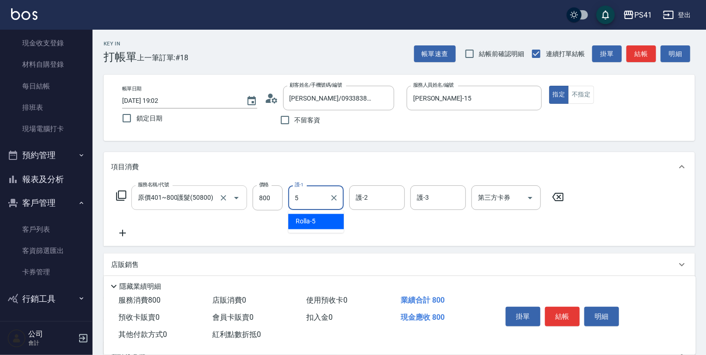
type input "Rolla-5"
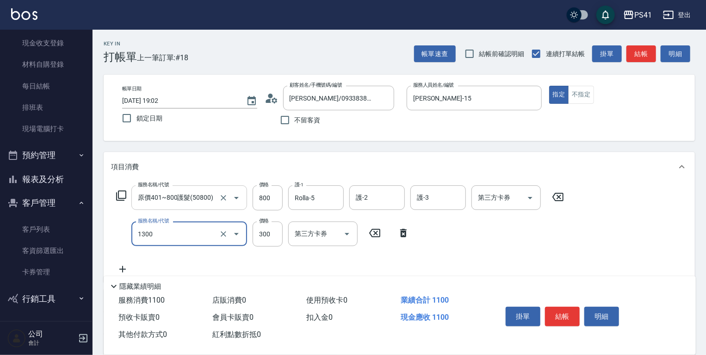
type input "洗髮300(1300)"
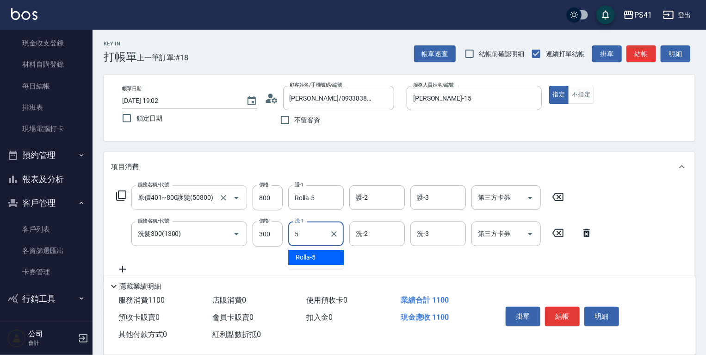
type input "Rolla-5"
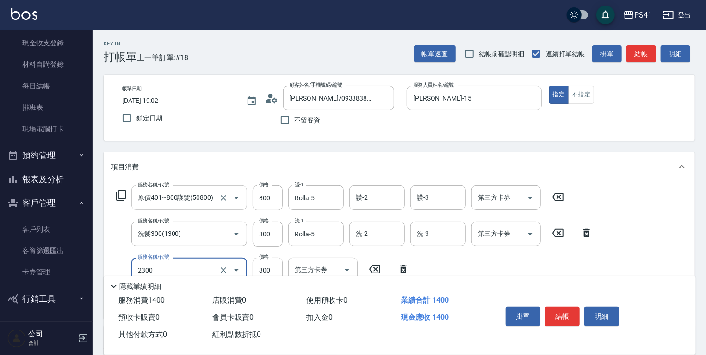
type input "剪髮(2300)"
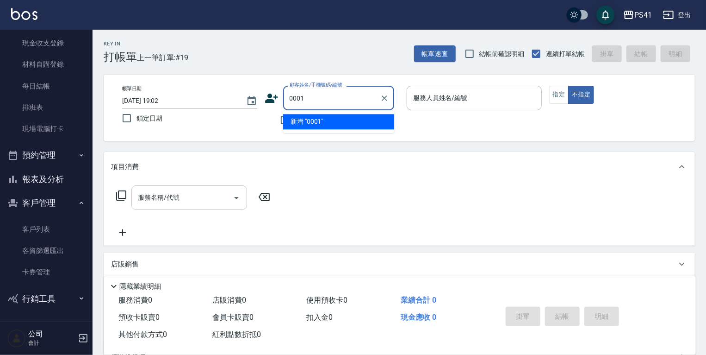
type input "0001"
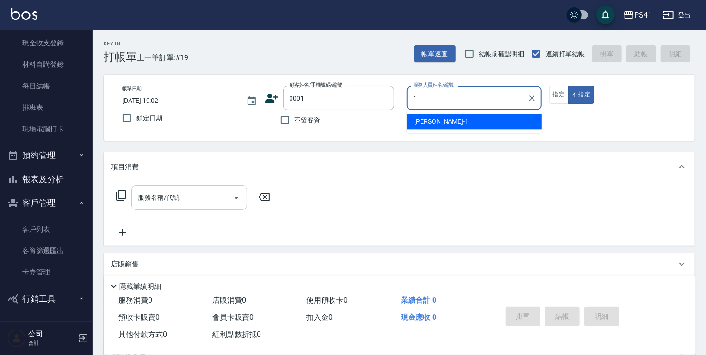
type input "柯易廷-1"
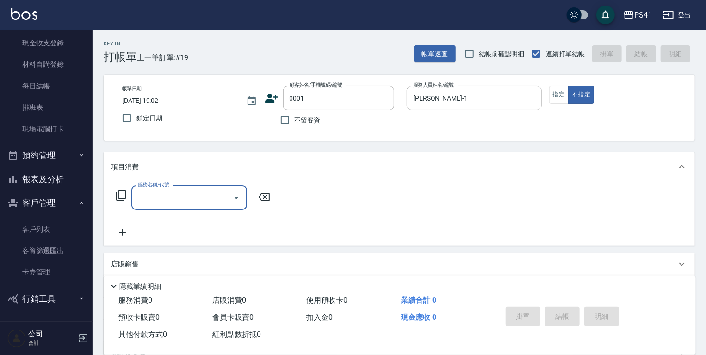
type input "2"
type input "pingu/1_pingu/0001"
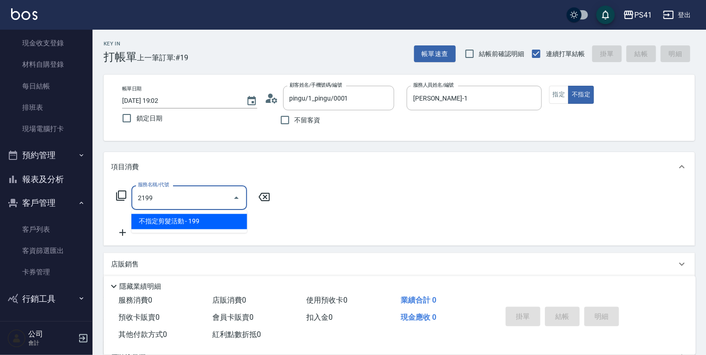
type input "不指定剪髮活動(2199)"
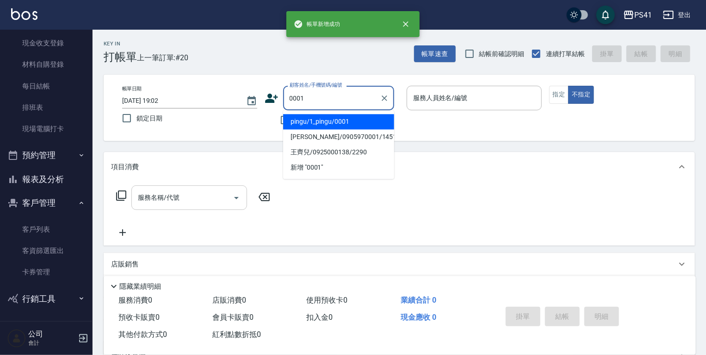
type input "pingu/1_pingu/0001"
type input "柯易廷-1"
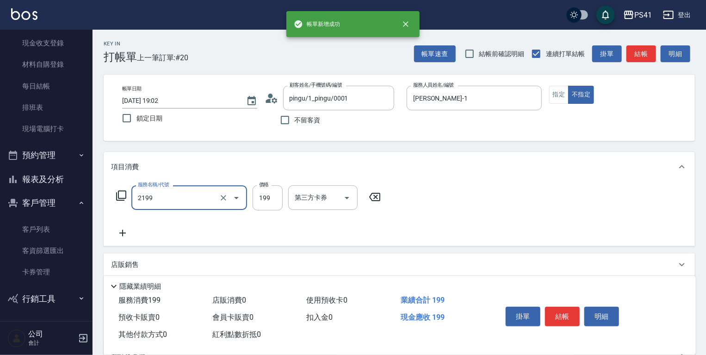
type input "不指定剪髮活動(2199)"
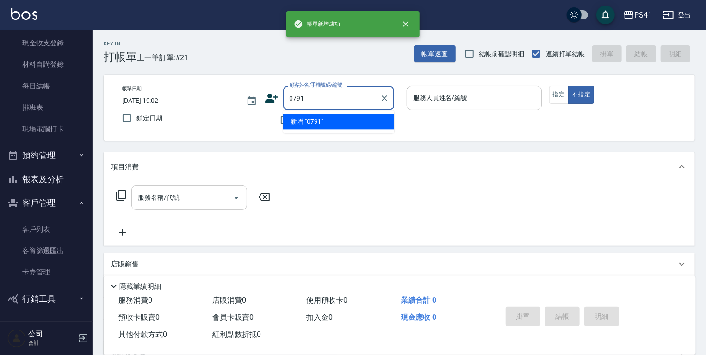
type input "0791"
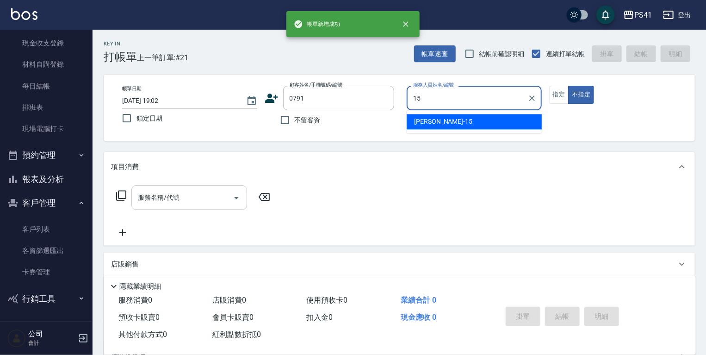
type input "李靜芳-15"
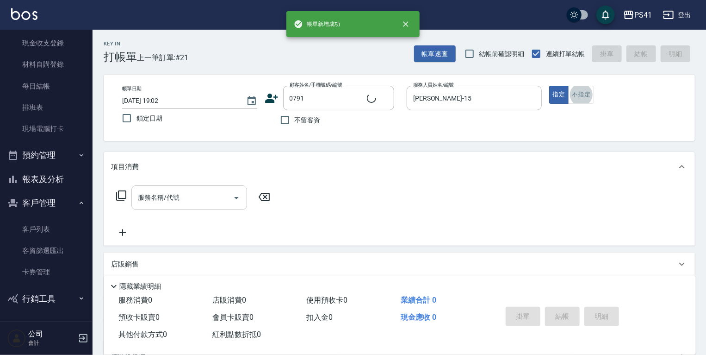
type input "李紫鈴/0925080109/0791"
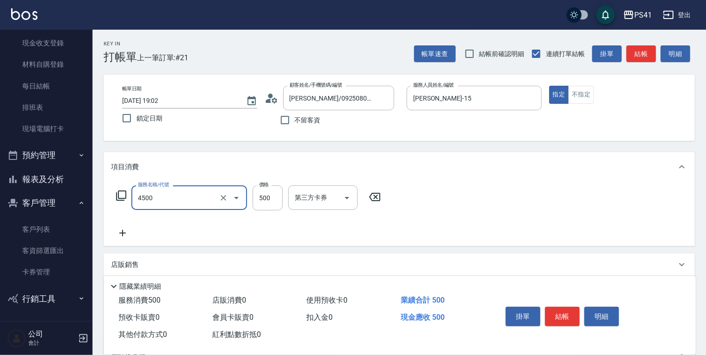
type input "補染(4500)"
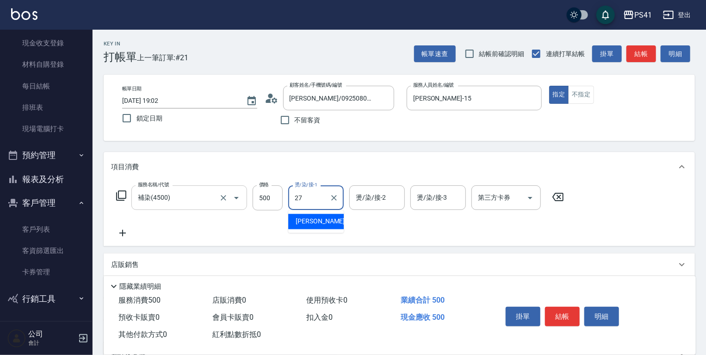
type input "佳佳-27"
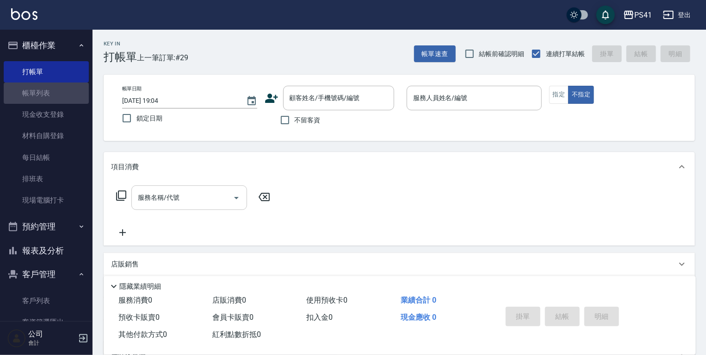
drag, startPoint x: 56, startPoint y: 94, endPoint x: 323, endPoint y: 137, distance: 270.6
click at [56, 94] on link "帳單列表" at bounding box center [46, 92] width 85 height 21
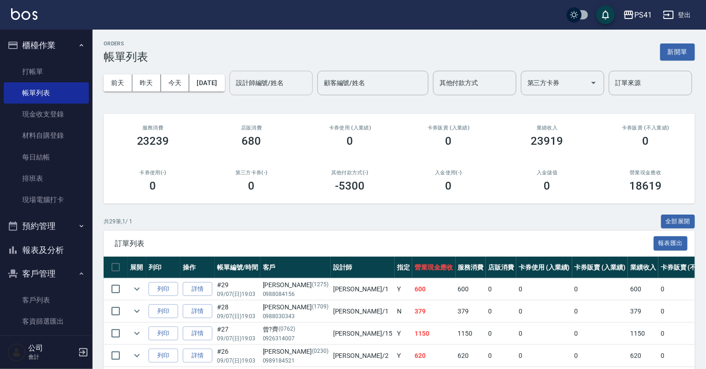
click at [234, 91] on input "設計師編號/姓名" at bounding box center [271, 83] width 75 height 16
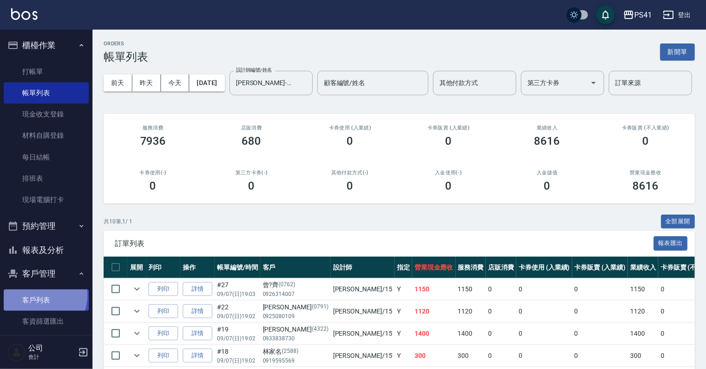
click at [37, 295] on link "客戶列表" at bounding box center [46, 300] width 85 height 21
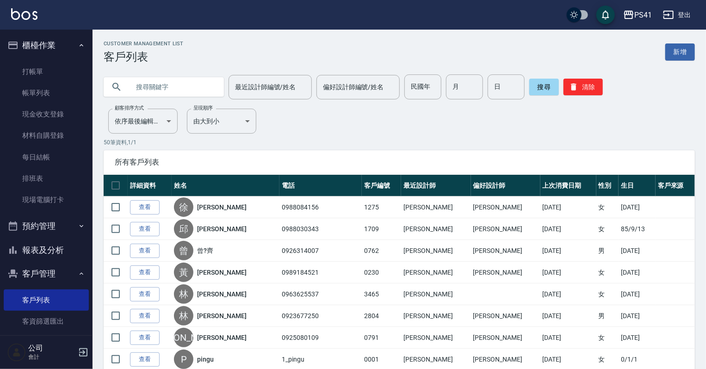
click at [150, 95] on input "text" at bounding box center [173, 87] width 87 height 25
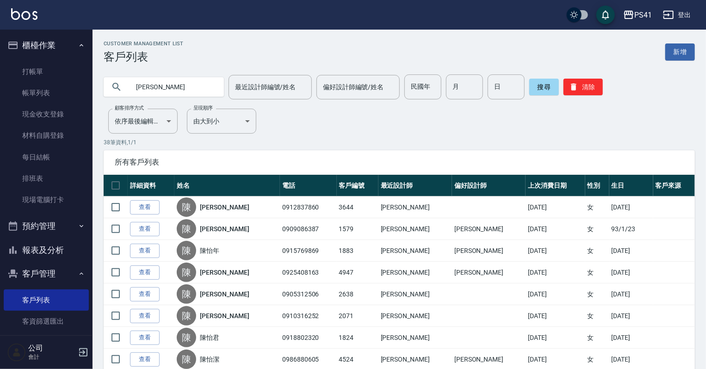
click at [161, 77] on input "陳怡" at bounding box center [173, 87] width 87 height 25
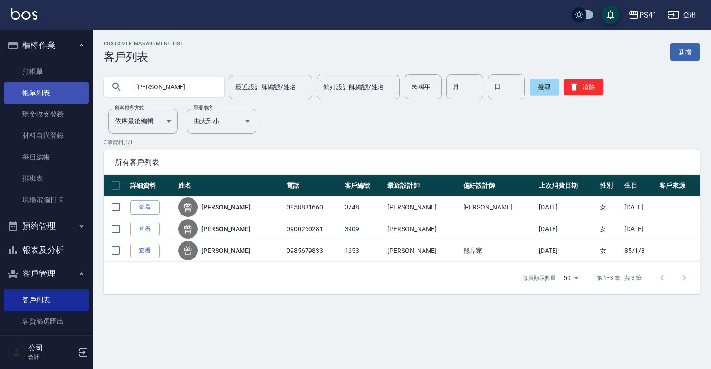
click at [31, 91] on link "帳單列表" at bounding box center [46, 92] width 85 height 21
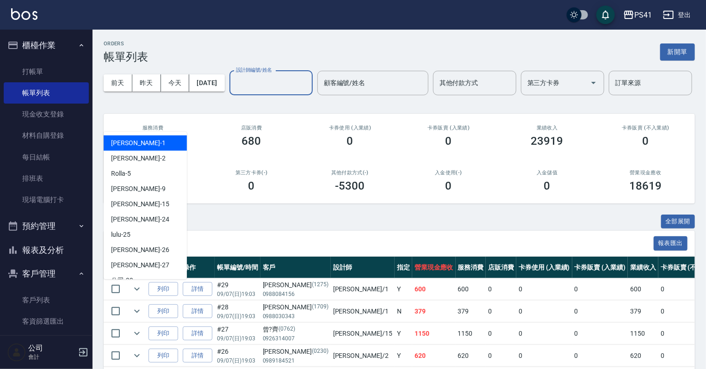
click at [234, 91] on input "設計師編號/姓名" at bounding box center [271, 83] width 75 height 16
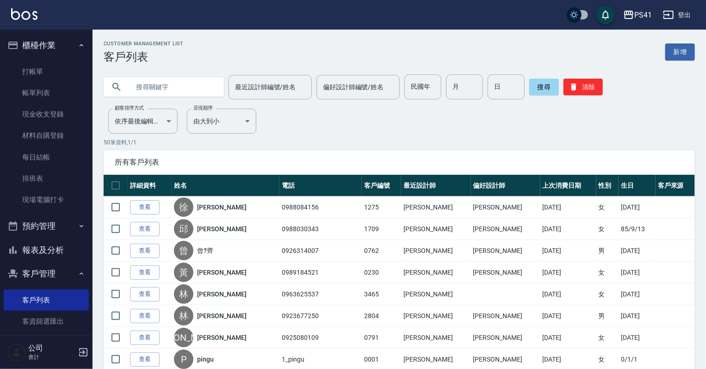
click at [156, 81] on input "text" at bounding box center [173, 87] width 87 height 25
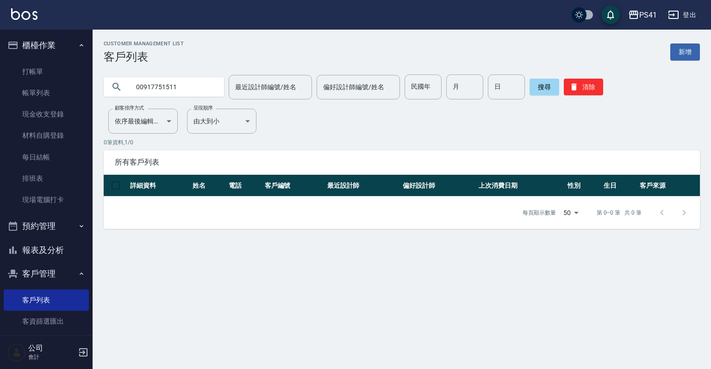
click at [144, 84] on input "00917751511" at bounding box center [173, 87] width 87 height 25
click at [550, 82] on button "搜尋" at bounding box center [545, 87] width 30 height 17
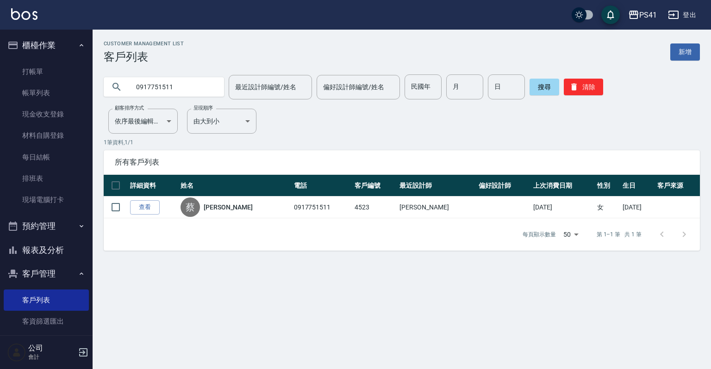
click at [141, 205] on link "查看" at bounding box center [145, 207] width 30 height 14
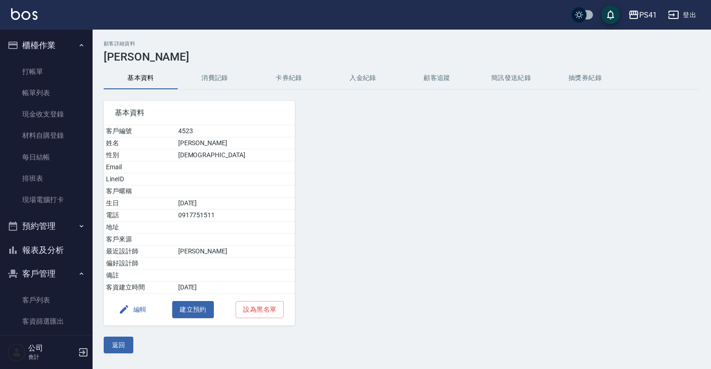
click at [211, 75] on button "消費記錄" at bounding box center [215, 78] width 74 height 22
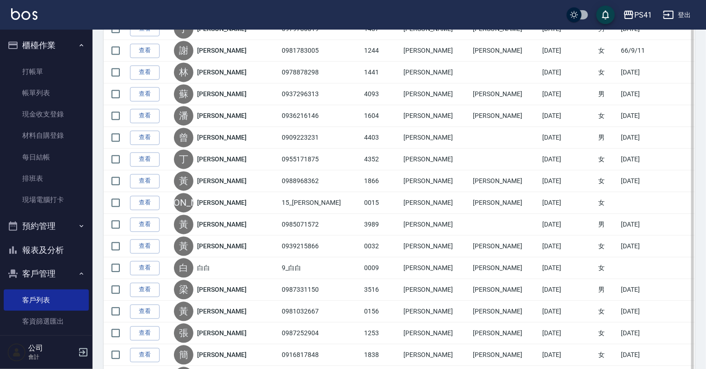
scroll to position [889, 0]
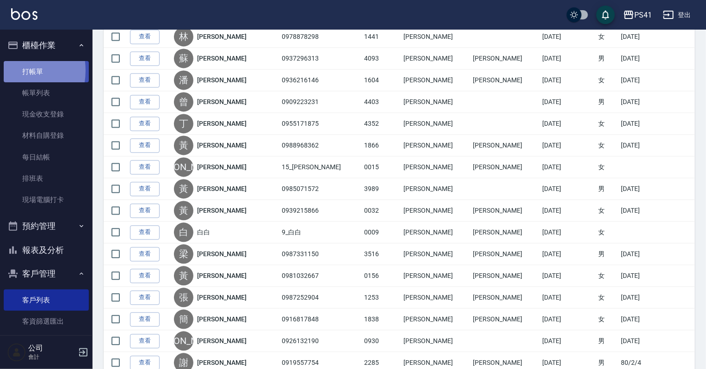
click at [11, 70] on link "打帳單" at bounding box center [46, 71] width 85 height 21
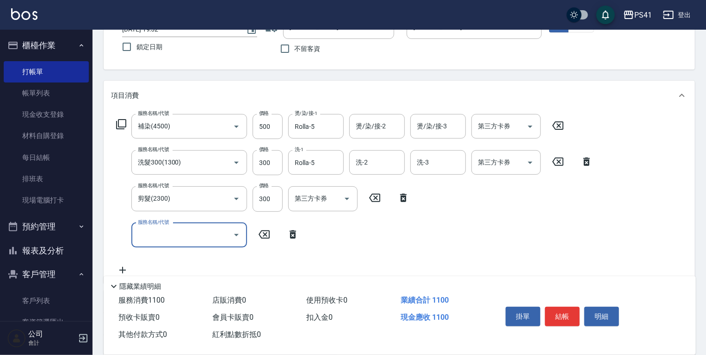
scroll to position [208, 0]
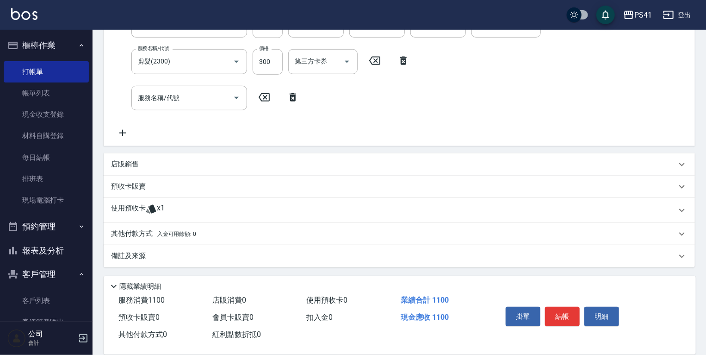
click at [170, 205] on div "使用預收卡 x1" at bounding box center [394, 210] width 566 height 14
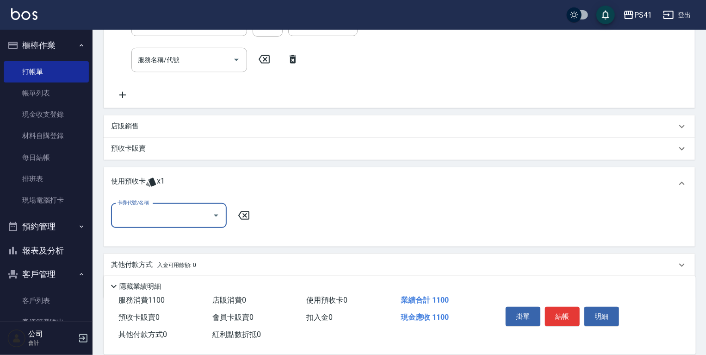
scroll to position [246, 0]
click at [161, 215] on input "卡券代號/名稱" at bounding box center [162, 215] width 94 height 16
click at [169, 244] on div "高蛋白包套4次4500 剩餘1張" at bounding box center [169, 238] width 116 height 15
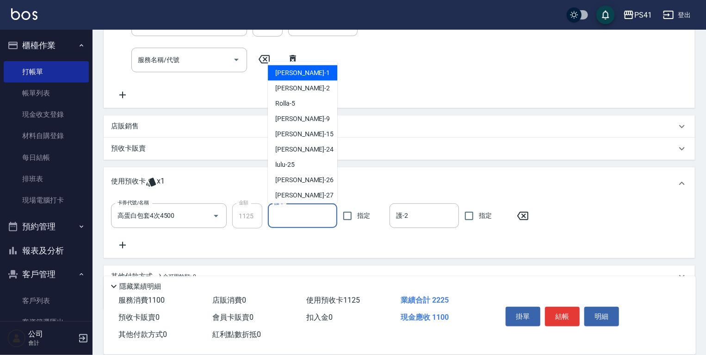
click at [302, 220] on input "護-1" at bounding box center [302, 215] width 61 height 16
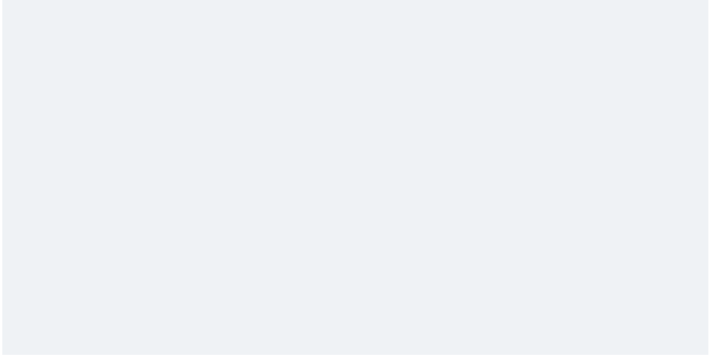
scroll to position [0, 0]
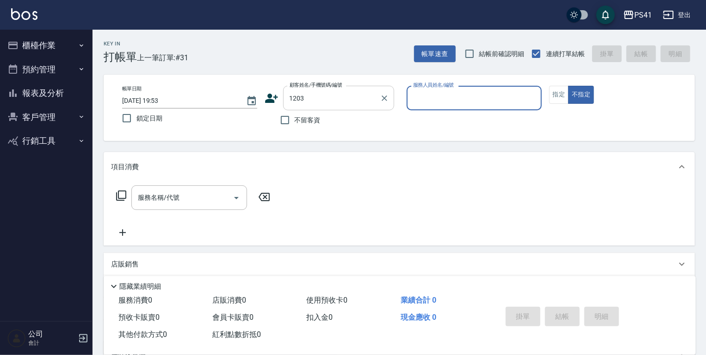
type input "1203"
type input "[PERSON_NAME]-2"
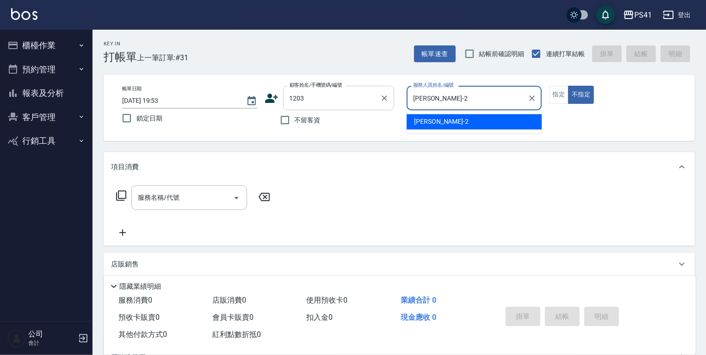
type button "false"
type input "陳柏廷/0912620067/1203"
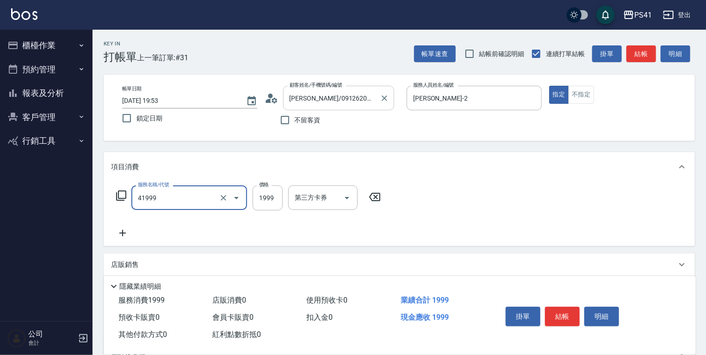
type input "1999以下染髮(41999)"
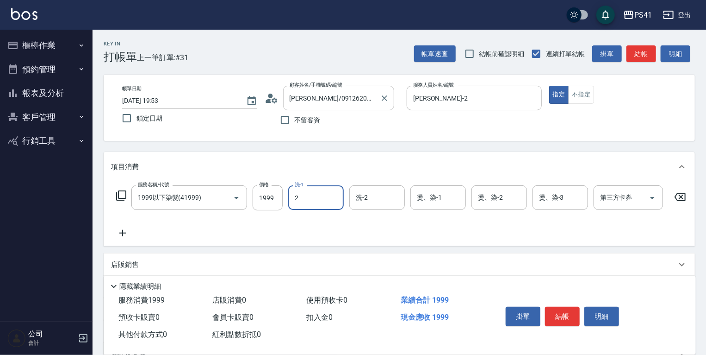
type input "謝淳蕙-2"
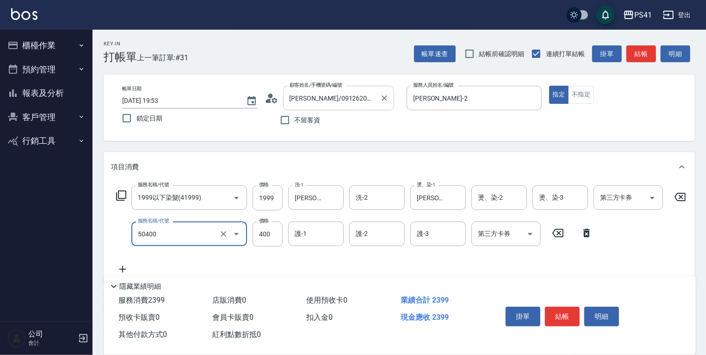
type input "原價1~400護髮(50400)"
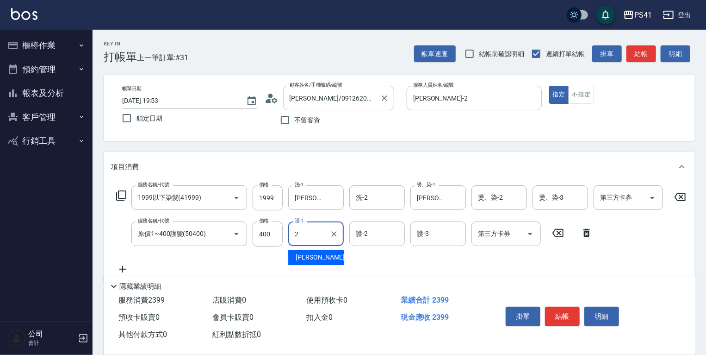
type input "謝淳蕙-2"
click at [596, 236] on icon at bounding box center [586, 232] width 23 height 11
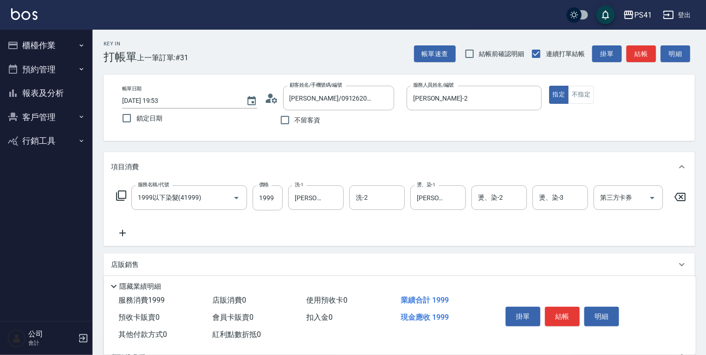
click at [678, 198] on icon at bounding box center [680, 196] width 23 height 11
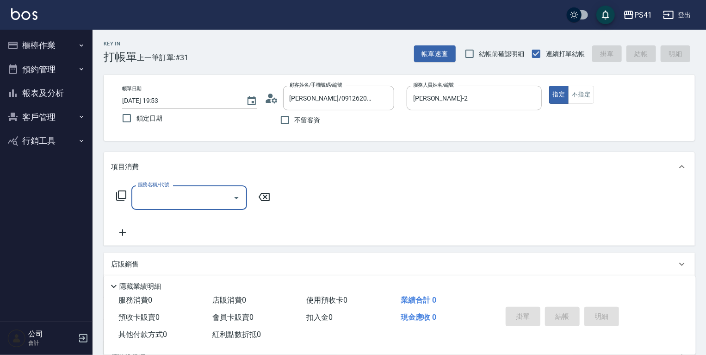
click at [171, 198] on input "服務名稱/代號" at bounding box center [183, 197] width 94 height 16
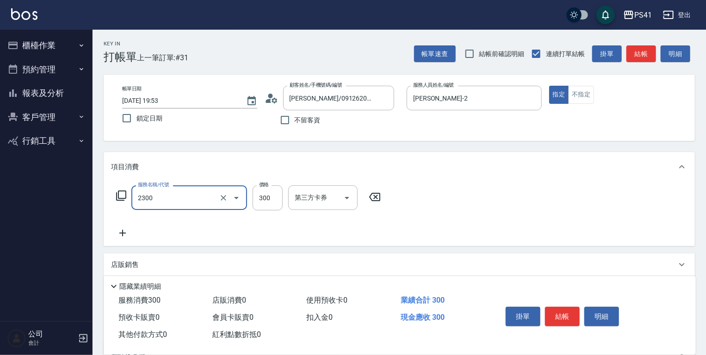
type input "剪髮(2300)"
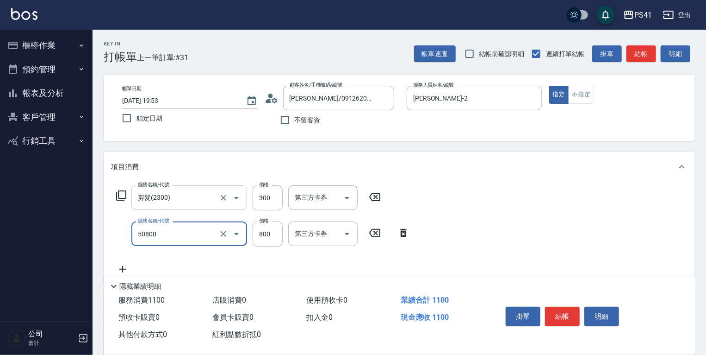
type input "原價401~800護髮(50800)"
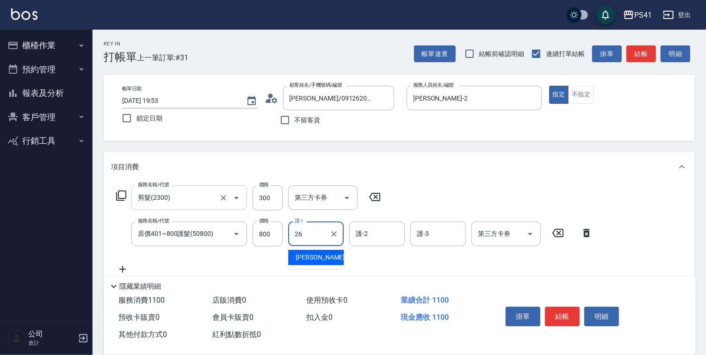
type input "溫佳惇-26"
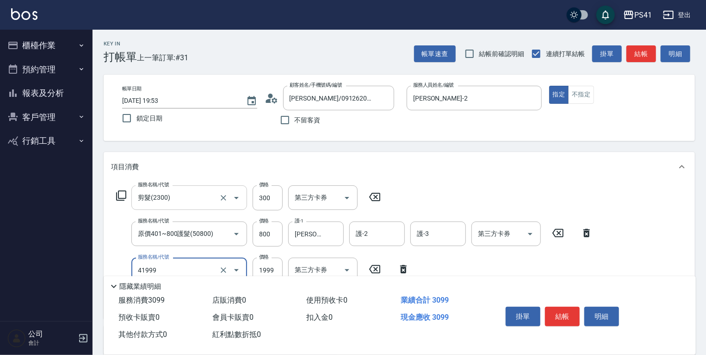
type input "1999以下染髮(41999)"
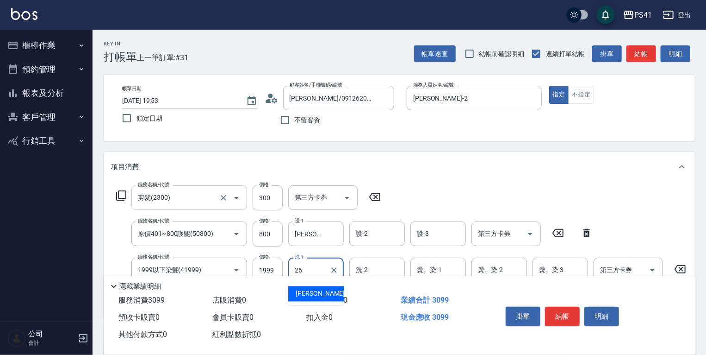
type input "溫佳惇-26"
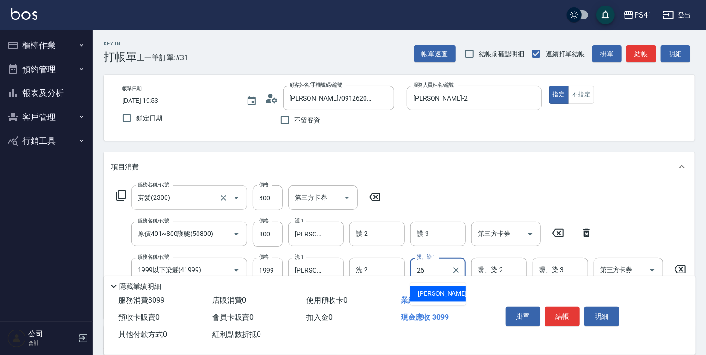
type input "溫佳惇-26"
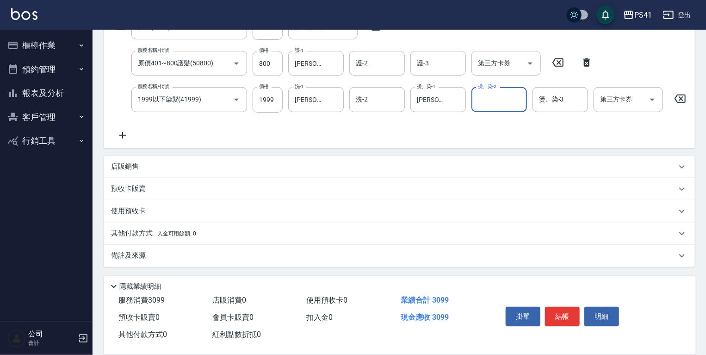
scroll to position [175, 0]
click at [220, 151] on div "項目消費 服務名稱/代號 剪髮(2300) 服務名稱/代號 價格 300 價格 第三方卡券 第三方卡券 服務名稱/代號 原價401~800護髮(50800) …" at bounding box center [400, 123] width 592 height 285
click at [212, 158] on div "店販銷售" at bounding box center [400, 167] width 592 height 22
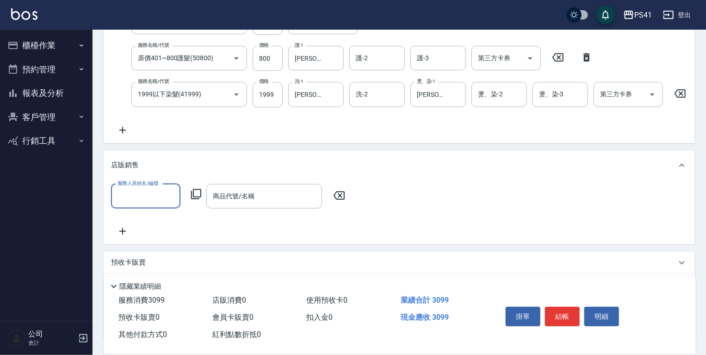
scroll to position [0, 0]
type input "謝淳蕙-2"
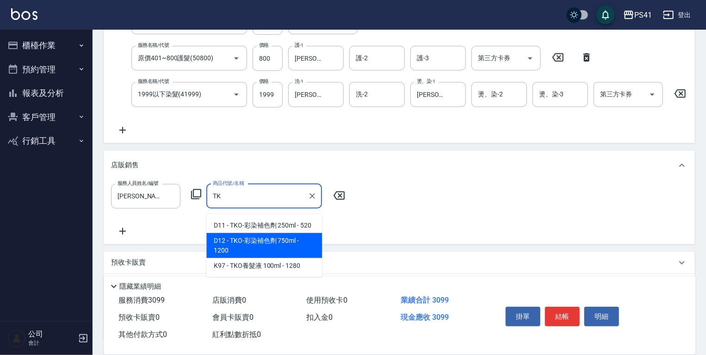
type input "TKO-彩染補色劑 750ml"
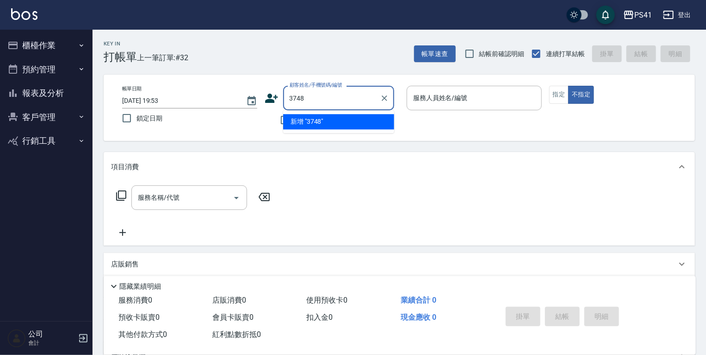
type input "3748"
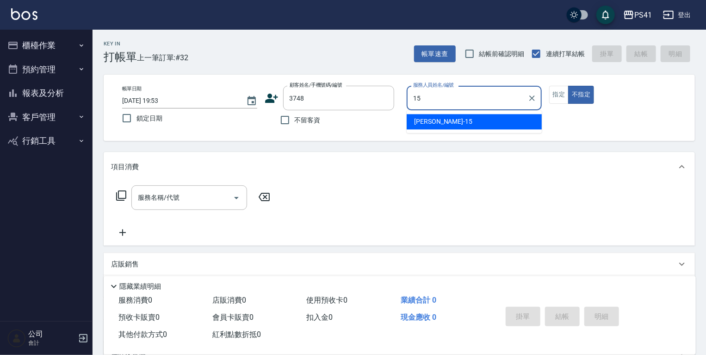
type input "李靜芳-15"
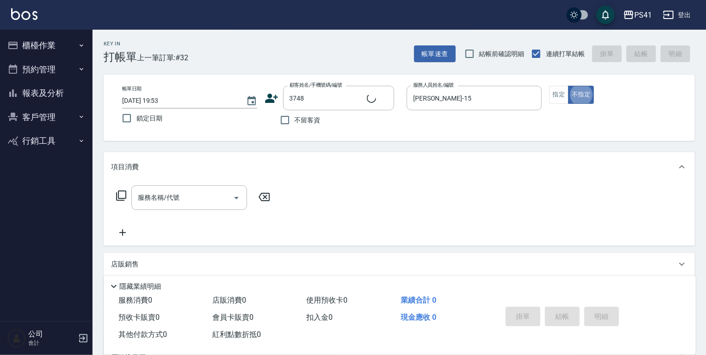
type input "曾雅玲/0958881660/3748"
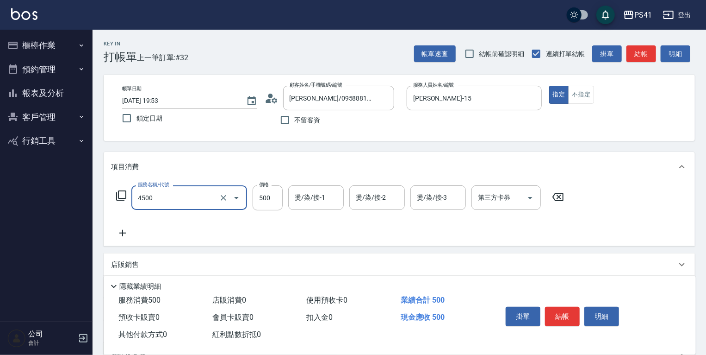
type input "補染(4500)"
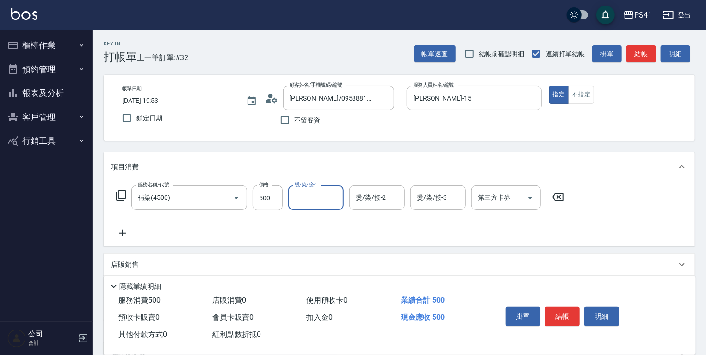
type input "2"
type input "Rolla-5"
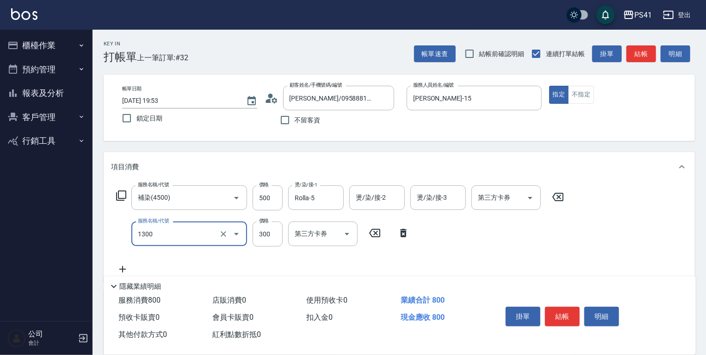
type input "洗髮300(1300)"
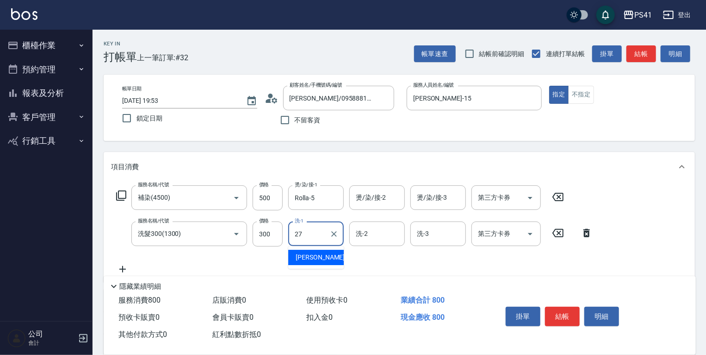
type input "佳佳-27"
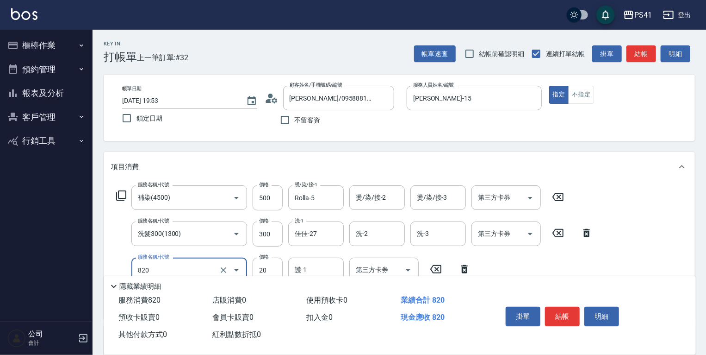
type input "潤絲(820)"
type input "100"
type input "佳佳-27"
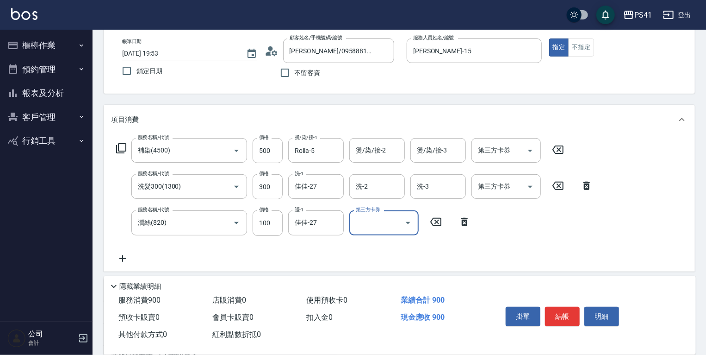
scroll to position [111, 0]
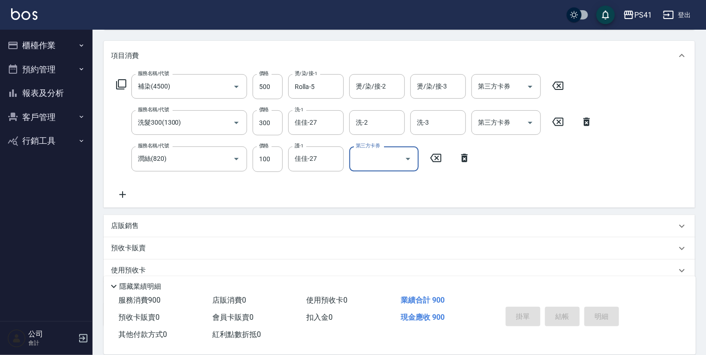
type input "2025/09/07 19:55"
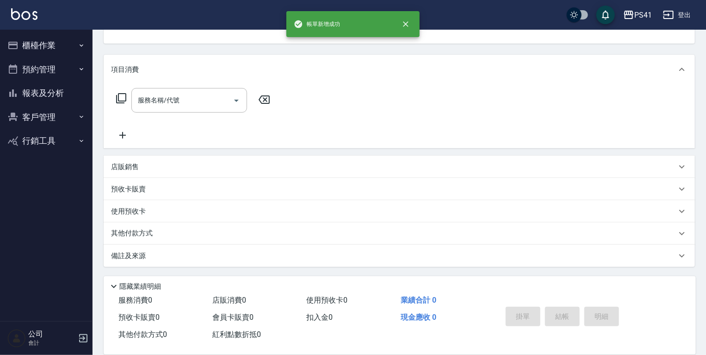
scroll to position [0, 0]
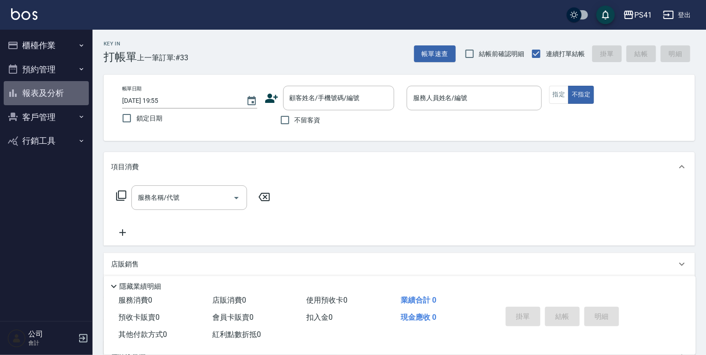
click at [62, 96] on button "報表及分析" at bounding box center [46, 93] width 85 height 24
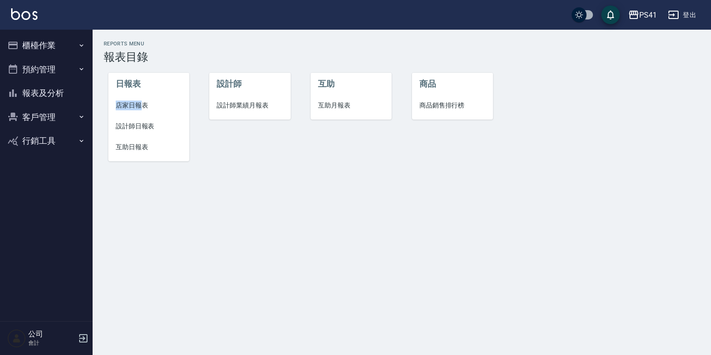
click at [143, 96] on ul "日報表 店家日報表 設計師日報表 互助日報表" at bounding box center [148, 117] width 81 height 88
drag, startPoint x: 143, startPoint y: 96, endPoint x: 139, endPoint y: 103, distance: 8.3
click at [139, 103] on span "店家日報表" at bounding box center [149, 105] width 66 height 10
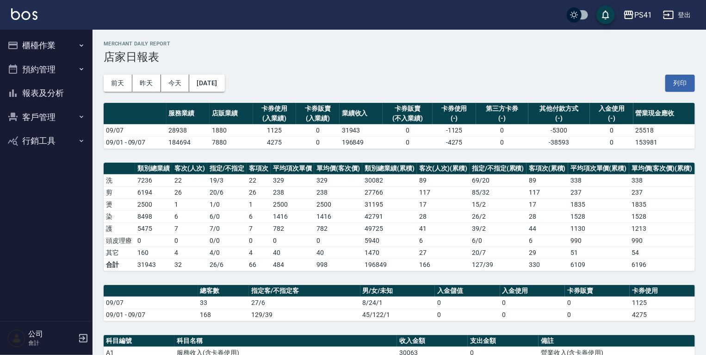
click at [59, 47] on button "櫃檯作業" at bounding box center [46, 45] width 85 height 24
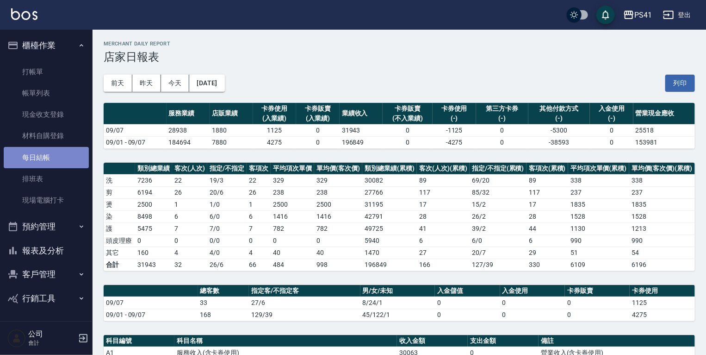
click at [39, 159] on link "每日結帳" at bounding box center [46, 157] width 85 height 21
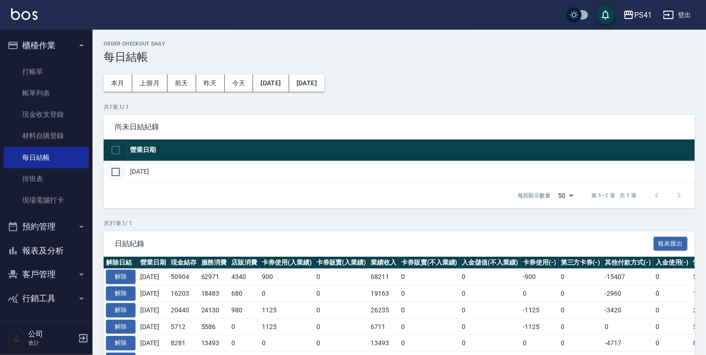
click at [108, 174] on input "checkbox" at bounding box center [115, 171] width 19 height 19
checkbox input "true"
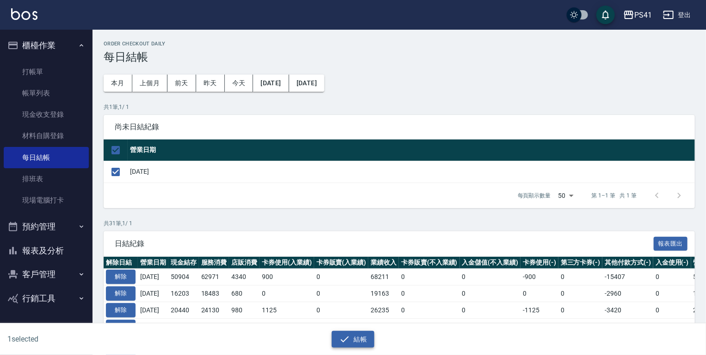
click at [344, 338] on icon "button" at bounding box center [344, 338] width 11 height 11
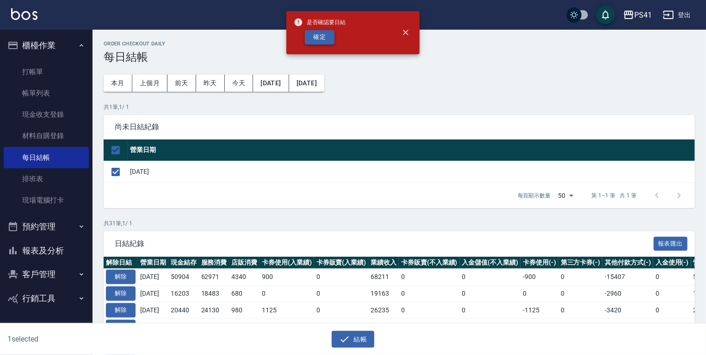
click at [317, 37] on button "確定" at bounding box center [320, 37] width 30 height 14
checkbox input "false"
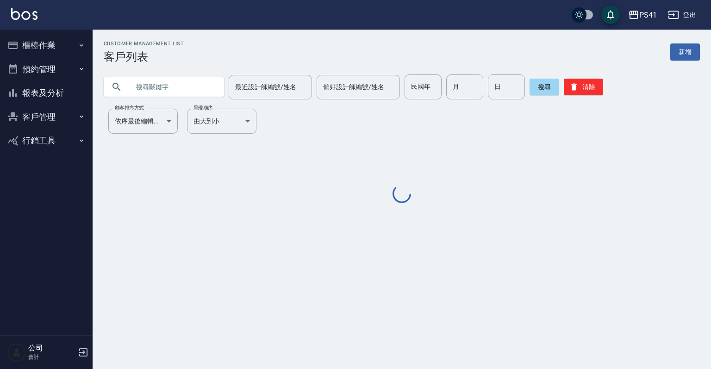
click at [42, 90] on button "報表及分析" at bounding box center [46, 93] width 85 height 24
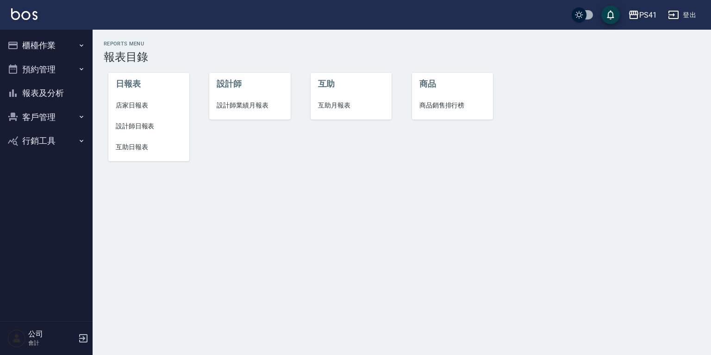
drag, startPoint x: 146, startPoint y: 124, endPoint x: 156, endPoint y: 120, distance: 9.8
click at [146, 124] on span "設計師日報表" at bounding box center [149, 126] width 66 height 10
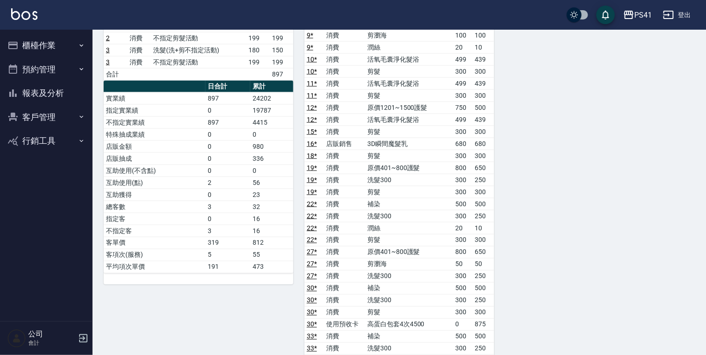
scroll to position [630, 0]
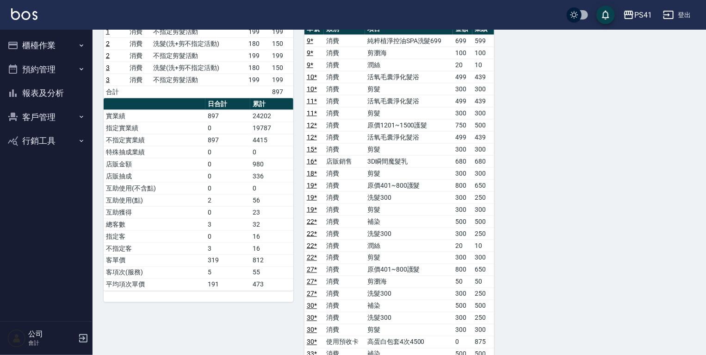
click at [49, 89] on button "報表及分析" at bounding box center [46, 93] width 85 height 24
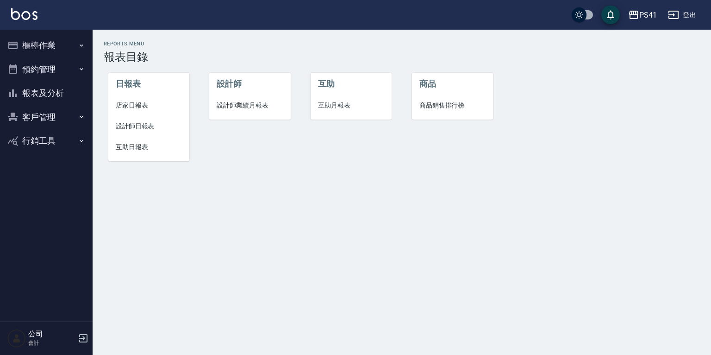
click at [258, 110] on li "設計師業績月報表" at bounding box center [249, 105] width 81 height 21
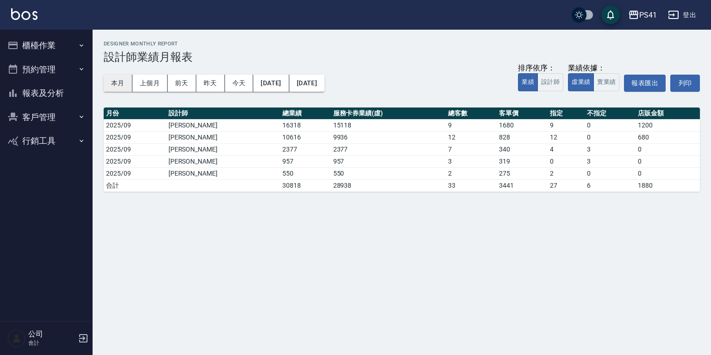
click at [121, 78] on button "本月" at bounding box center [118, 83] width 29 height 17
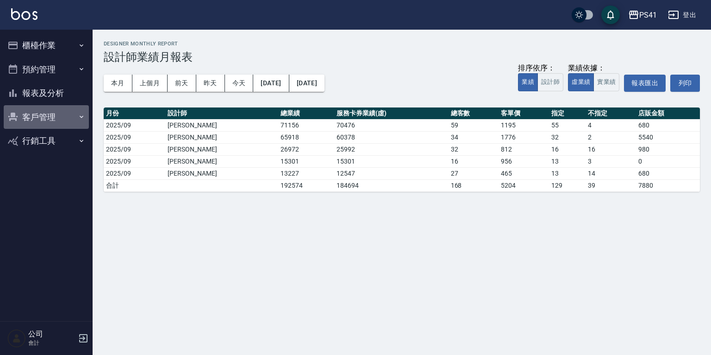
click at [45, 125] on button "客戶管理" at bounding box center [46, 117] width 85 height 24
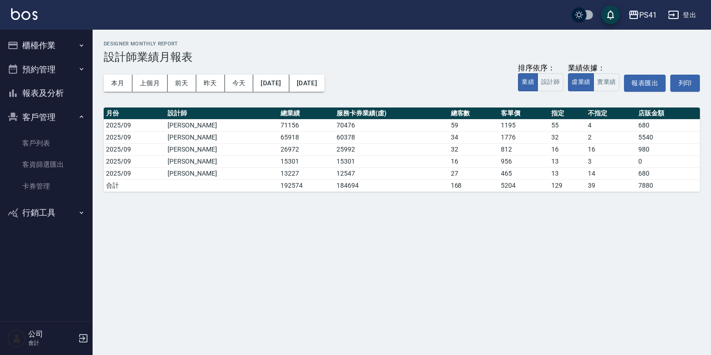
click at [53, 101] on button "報表及分析" at bounding box center [46, 93] width 85 height 24
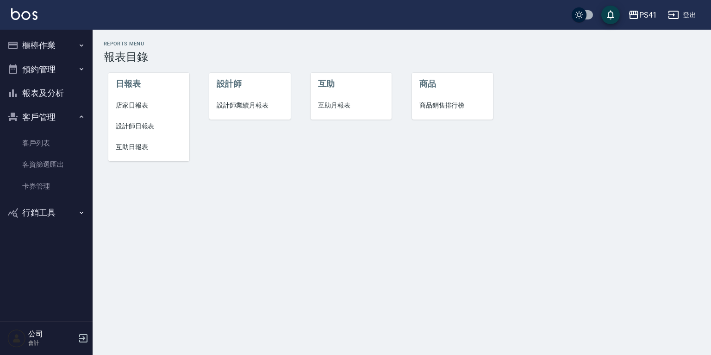
click at [320, 106] on span "互助月報表" at bounding box center [351, 105] width 66 height 10
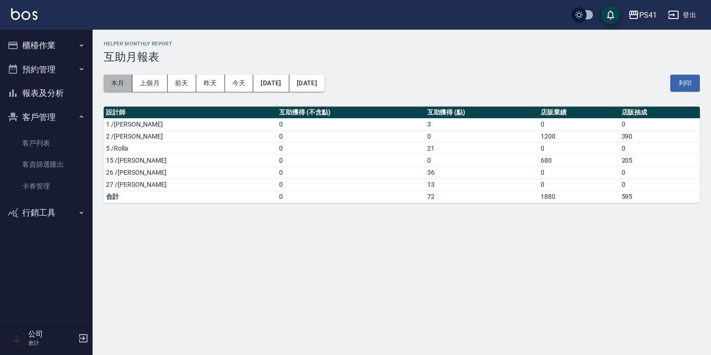
click at [126, 88] on button "本月" at bounding box center [118, 83] width 29 height 17
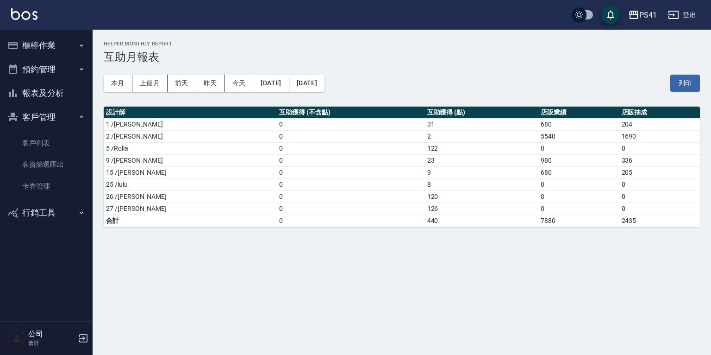
click at [50, 89] on button "報表及分析" at bounding box center [46, 93] width 85 height 24
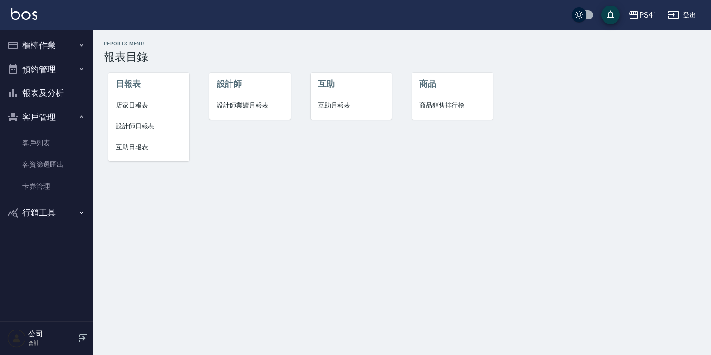
click at [155, 154] on li "互助日報表" at bounding box center [148, 147] width 81 height 21
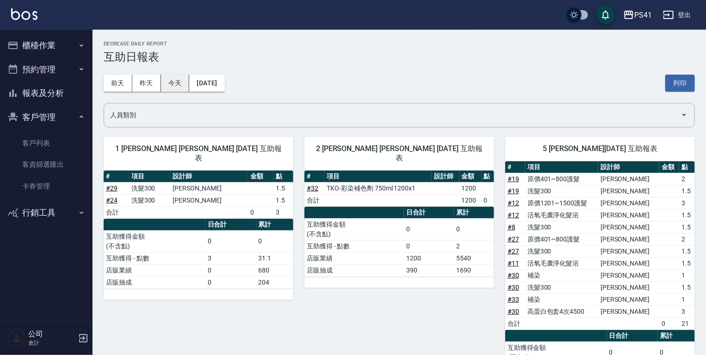
click at [165, 82] on button "今天" at bounding box center [175, 83] width 29 height 17
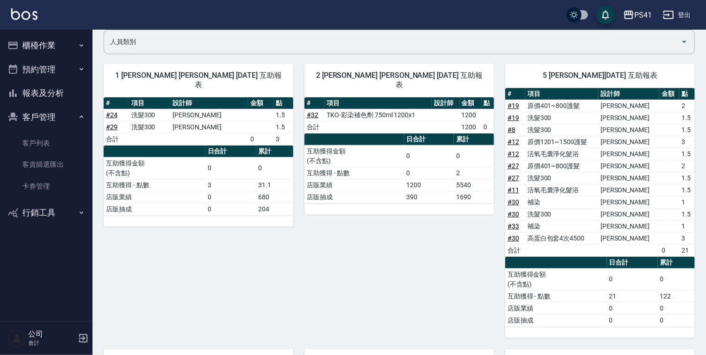
scroll to position [87, 0]
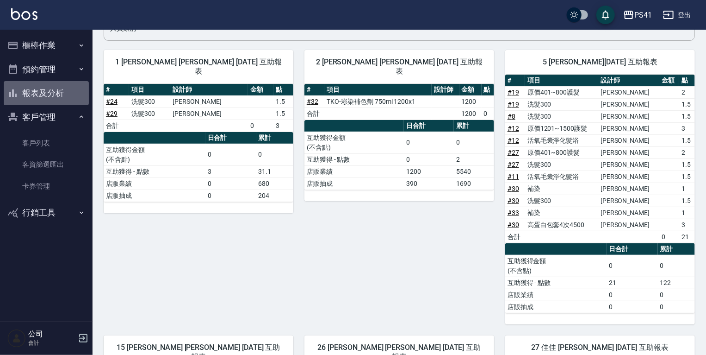
click at [48, 94] on button "報表及分析" at bounding box center [46, 93] width 85 height 24
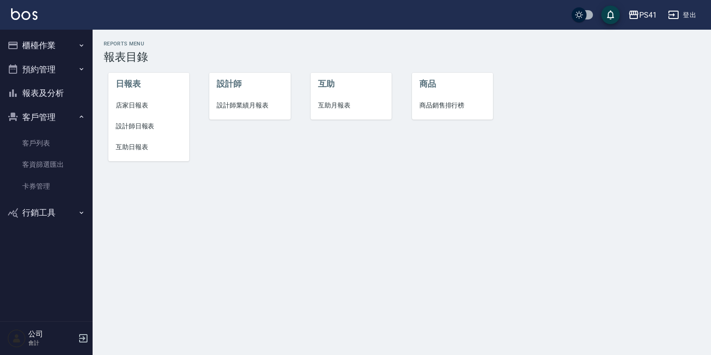
click at [137, 126] on span "設計師日報表" at bounding box center [149, 126] width 66 height 10
